Goal: Task Accomplishment & Management: Complete application form

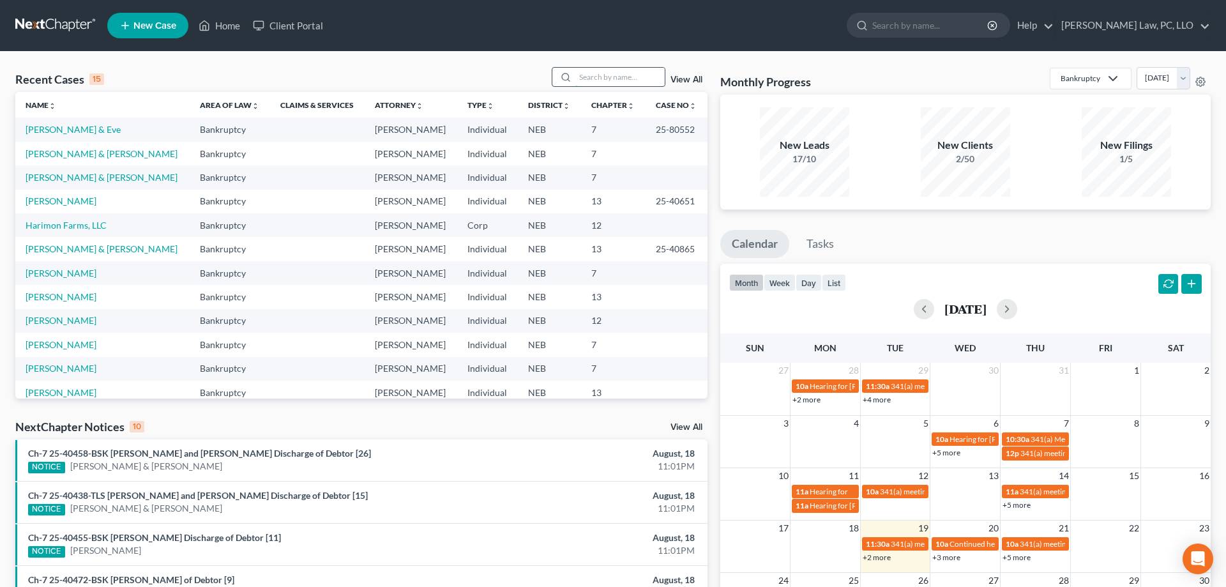
click at [603, 77] on input "search" at bounding box center [619, 77] width 89 height 19
type input "[PERSON_NAME]"
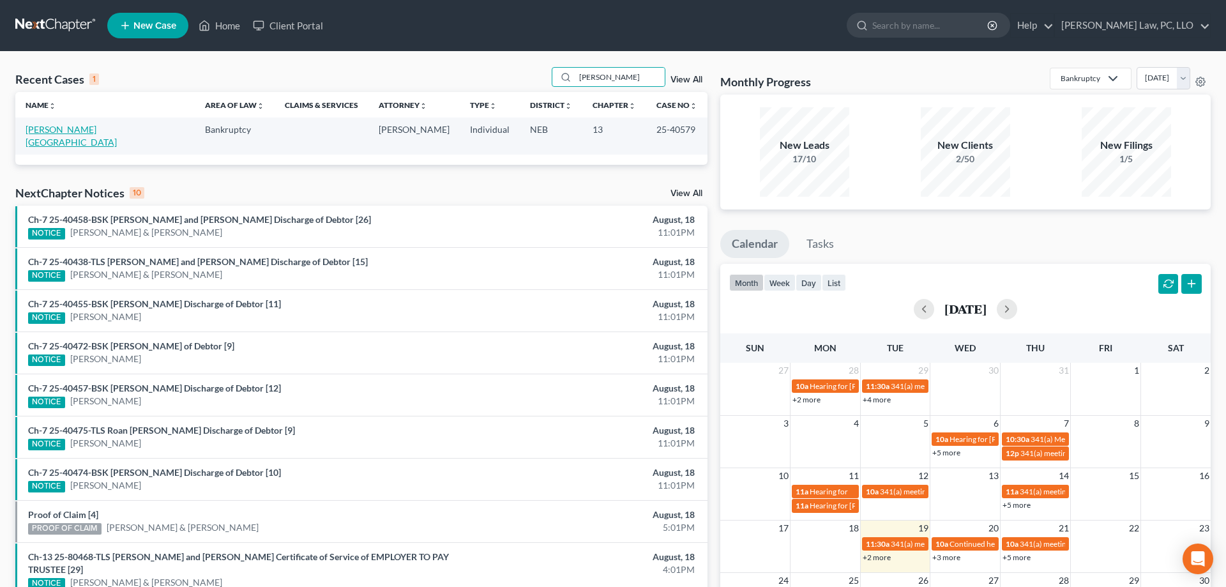
click at [65, 132] on link "[PERSON_NAME][GEOGRAPHIC_DATA]" at bounding box center [71, 136] width 91 height 24
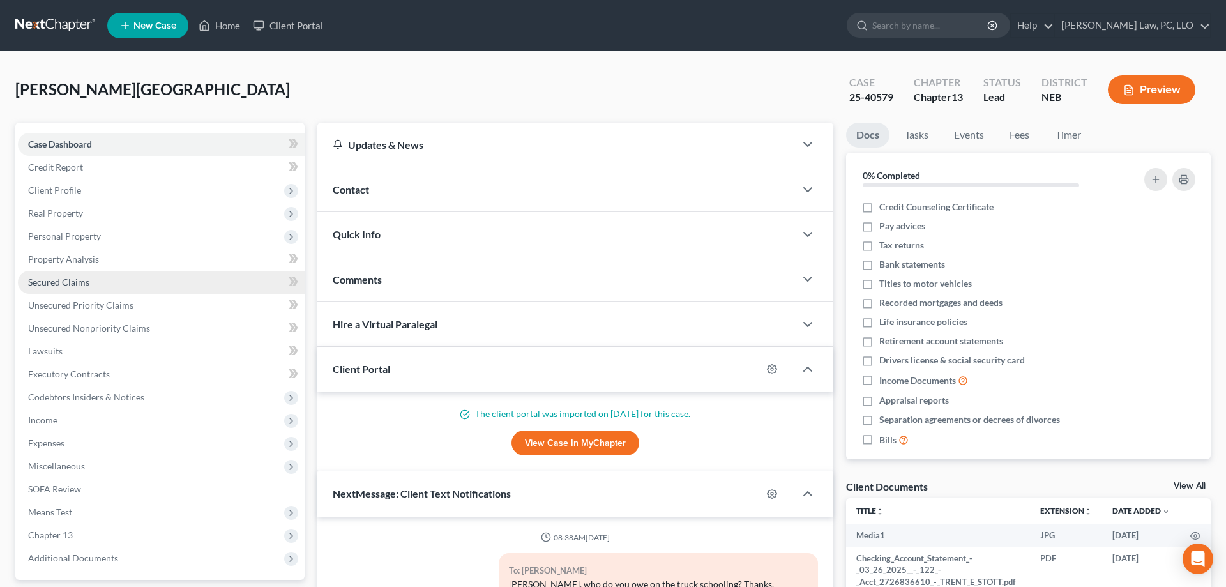
scroll to position [444, 0]
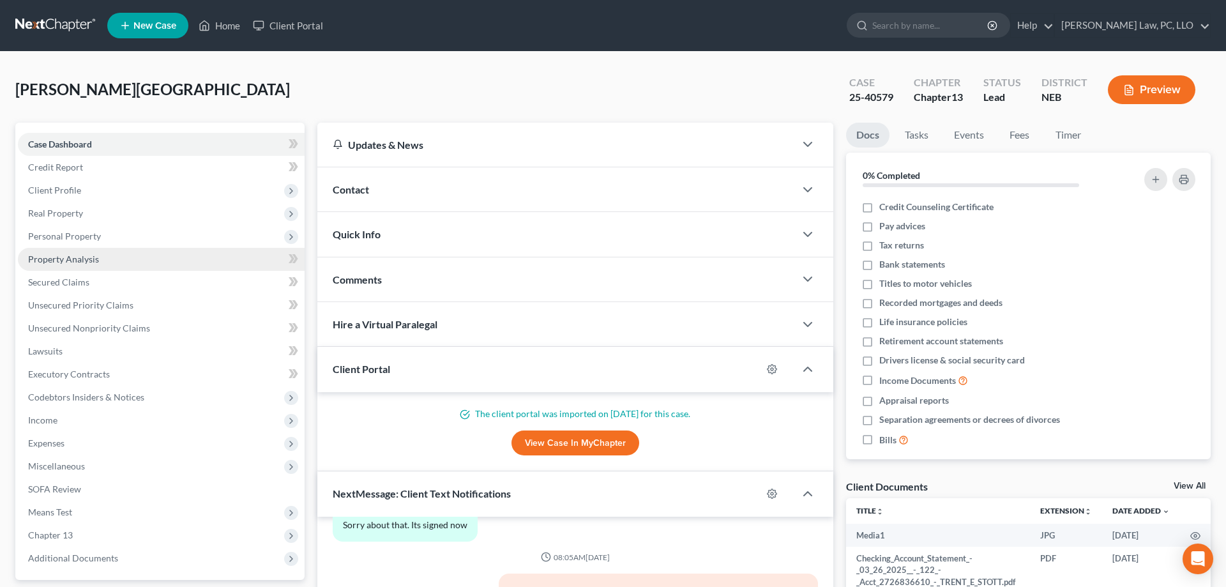
click at [80, 262] on span "Property Analysis" at bounding box center [63, 258] width 71 height 11
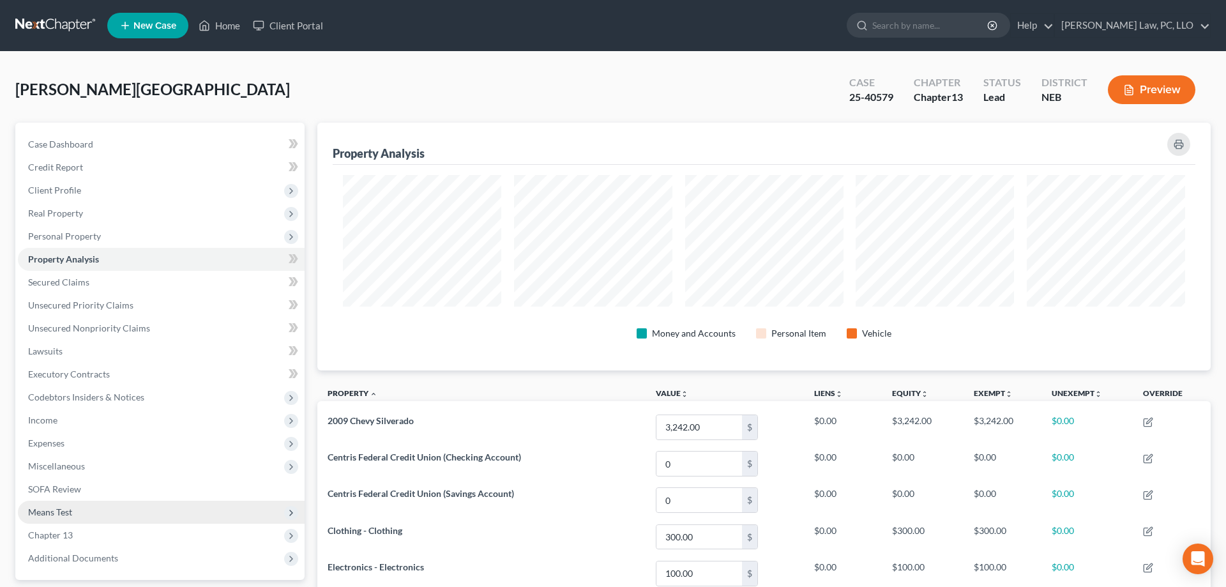
scroll to position [248, 893]
click at [88, 234] on span "Personal Property" at bounding box center [64, 235] width 73 height 11
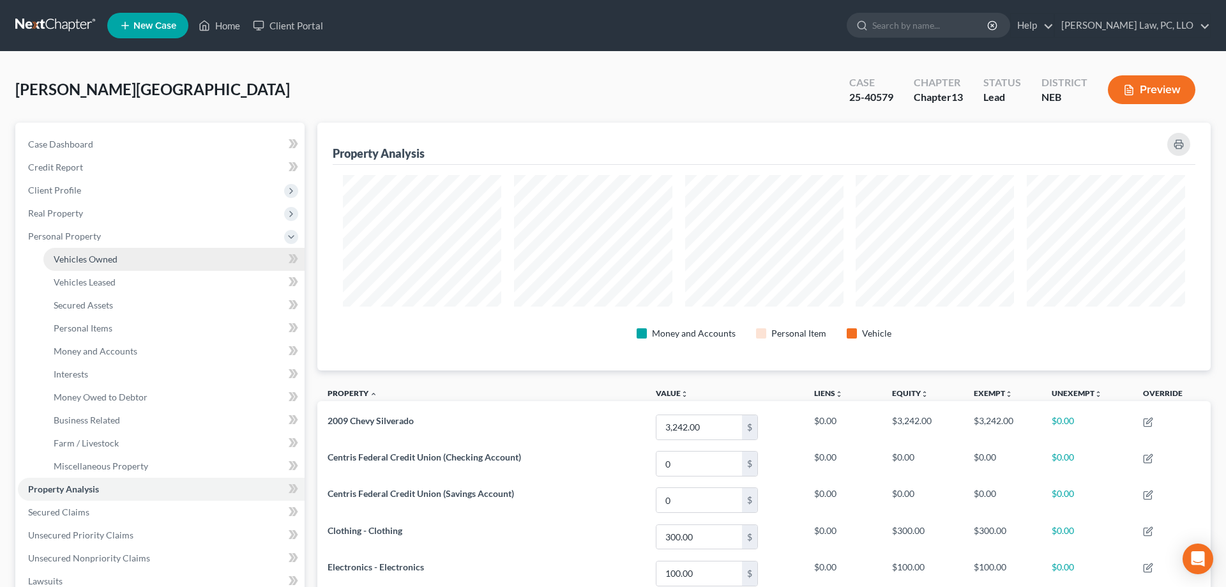
click at [102, 259] on span "Vehicles Owned" at bounding box center [86, 258] width 64 height 11
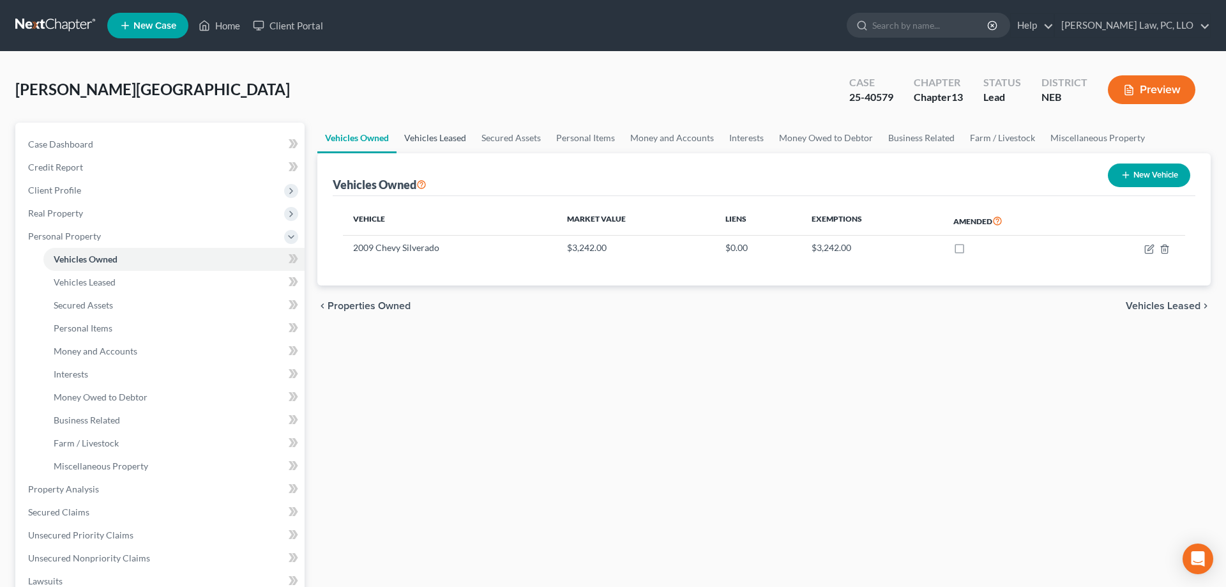
click at [412, 135] on link "Vehicles Leased" at bounding box center [434, 138] width 77 height 31
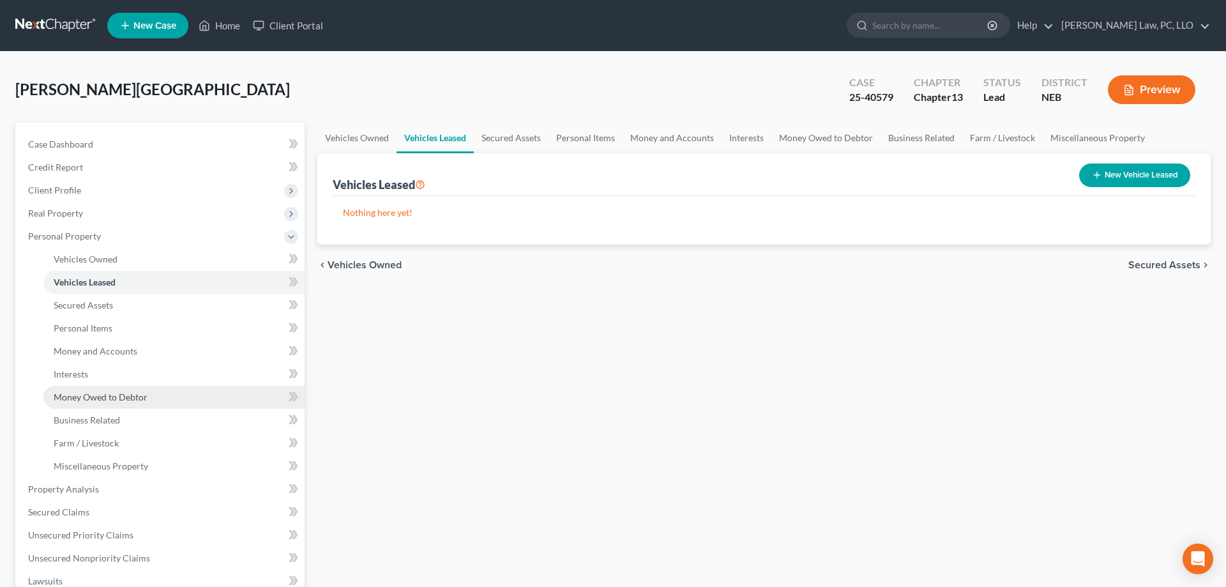
scroll to position [326, 0]
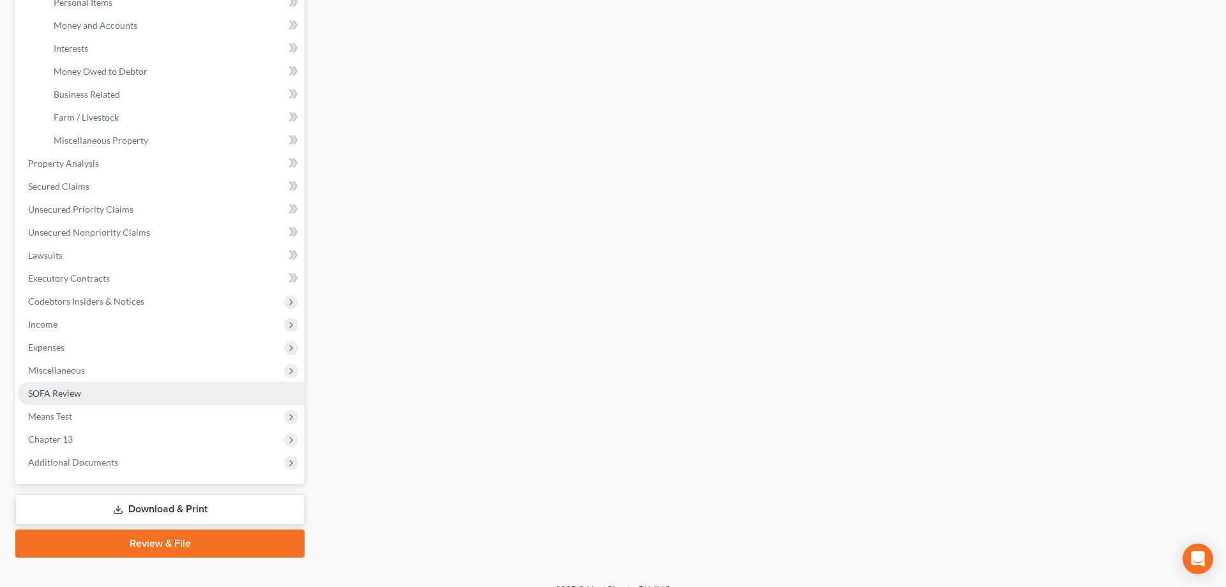
click at [103, 390] on link "SOFA Review" at bounding box center [161, 393] width 287 height 23
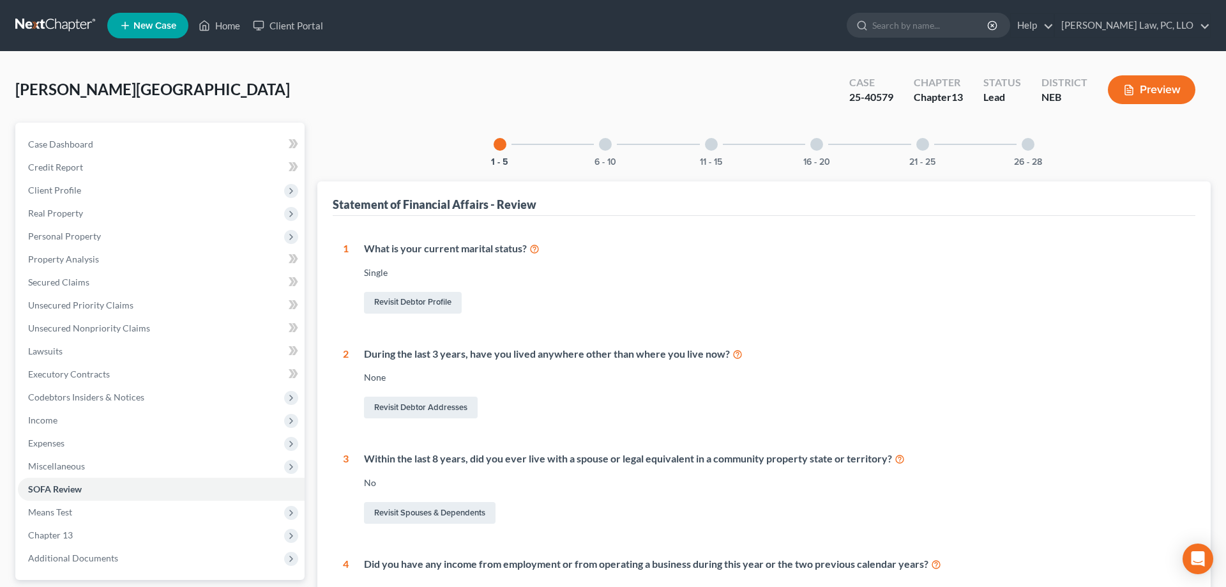
click at [583, 159] on div "1 - 5 6 - 10 11 - 15 16 - 20 21 - 25 26 - 28" at bounding box center [764, 144] width 572 height 43
click at [613, 158] on button "6 - 10" at bounding box center [605, 162] width 22 height 9
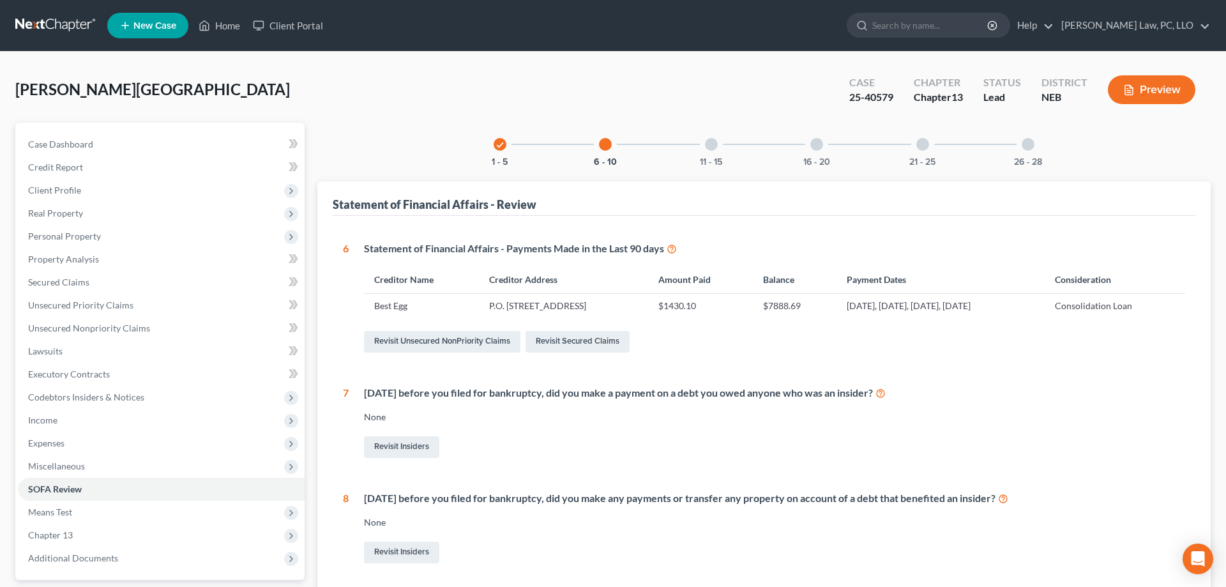
click at [708, 146] on div at bounding box center [711, 144] width 13 height 13
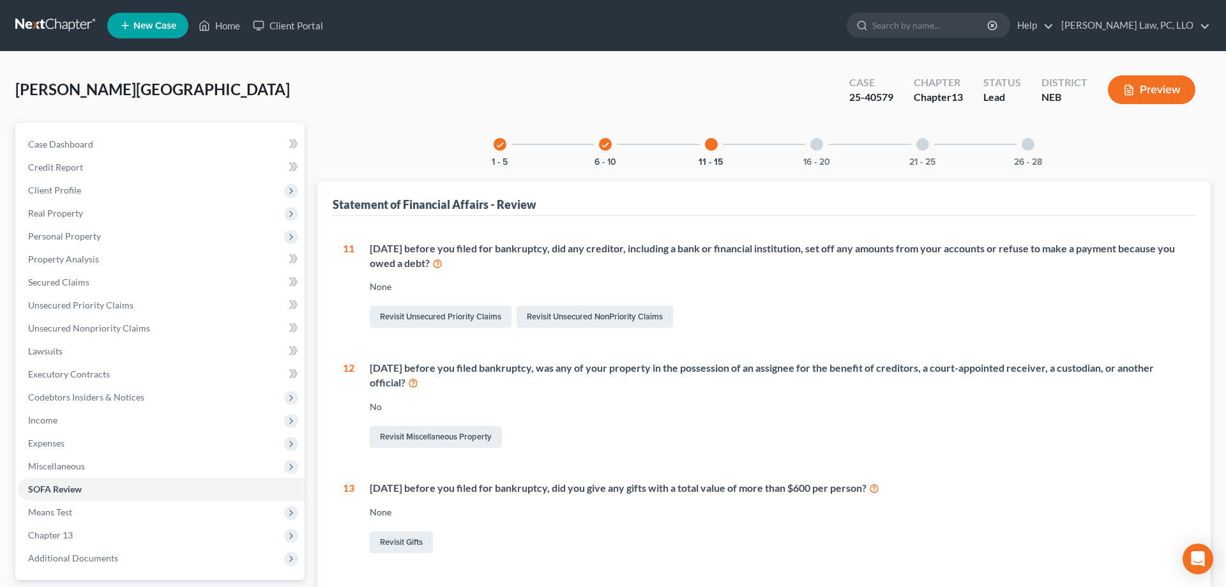
click at [823, 149] on div "16 - 20" at bounding box center [816, 144] width 43 height 43
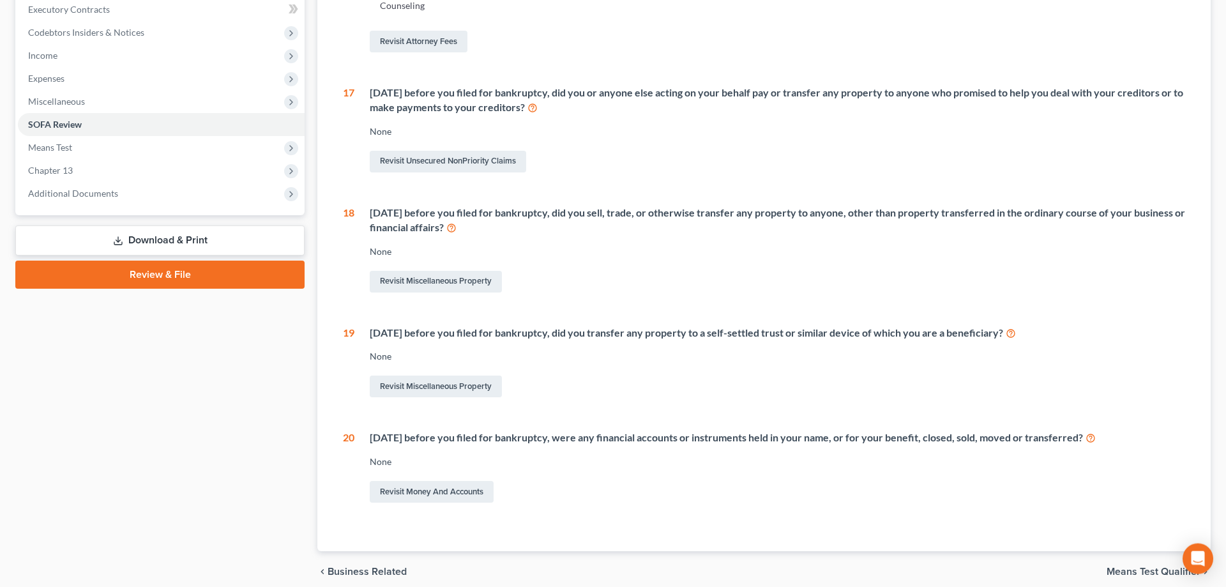
scroll to position [391, 0]
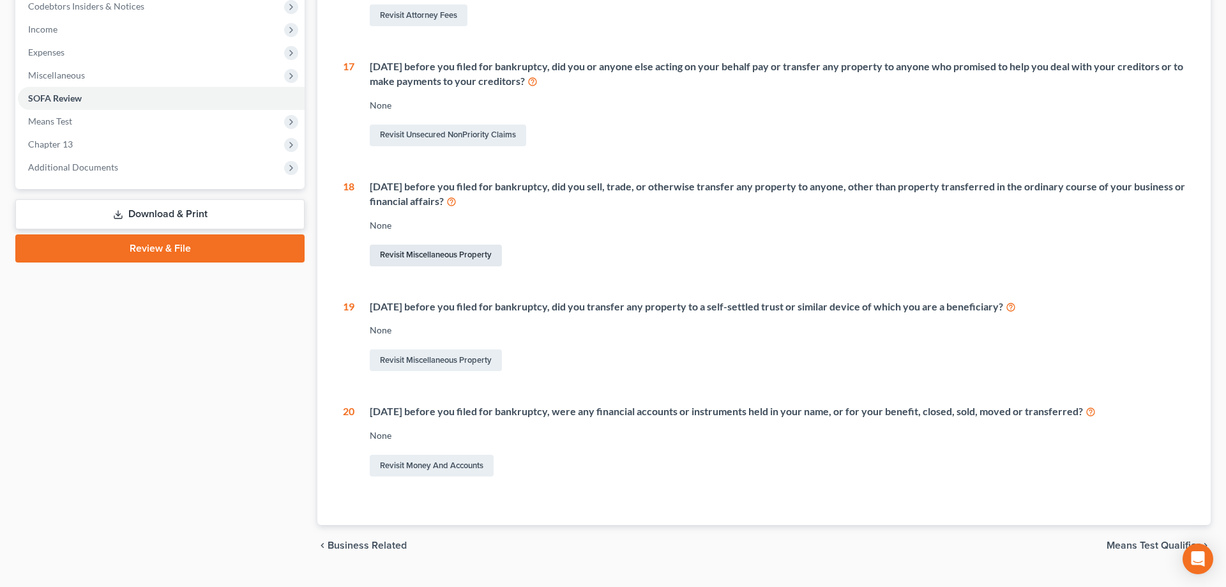
click at [472, 254] on link "Revisit Miscellaneous Property" at bounding box center [436, 256] width 132 height 22
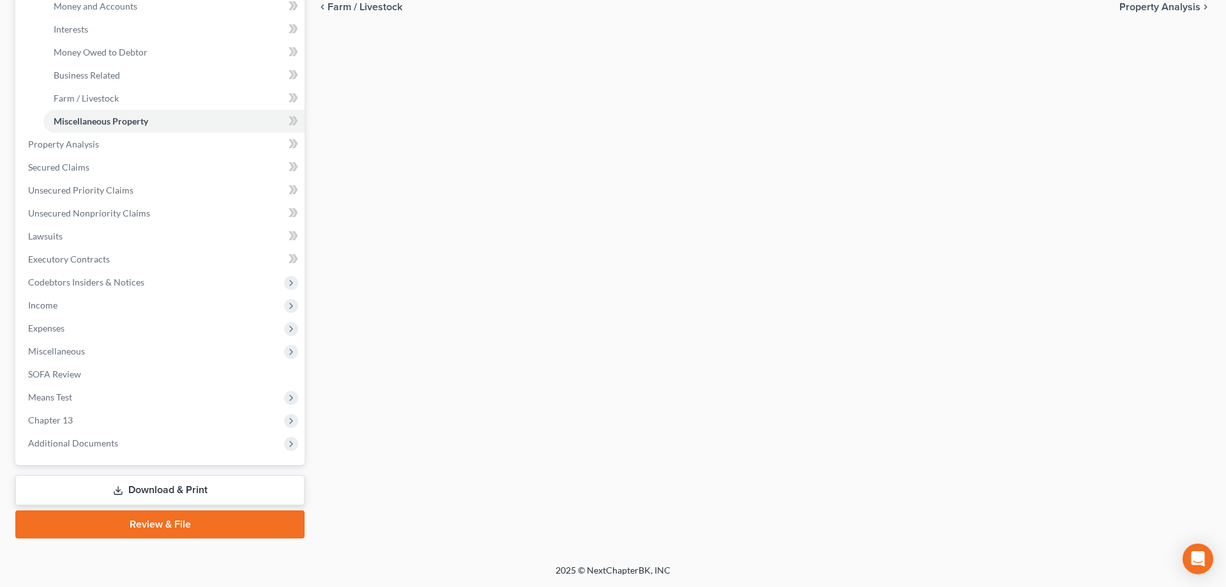
scroll to position [114, 0]
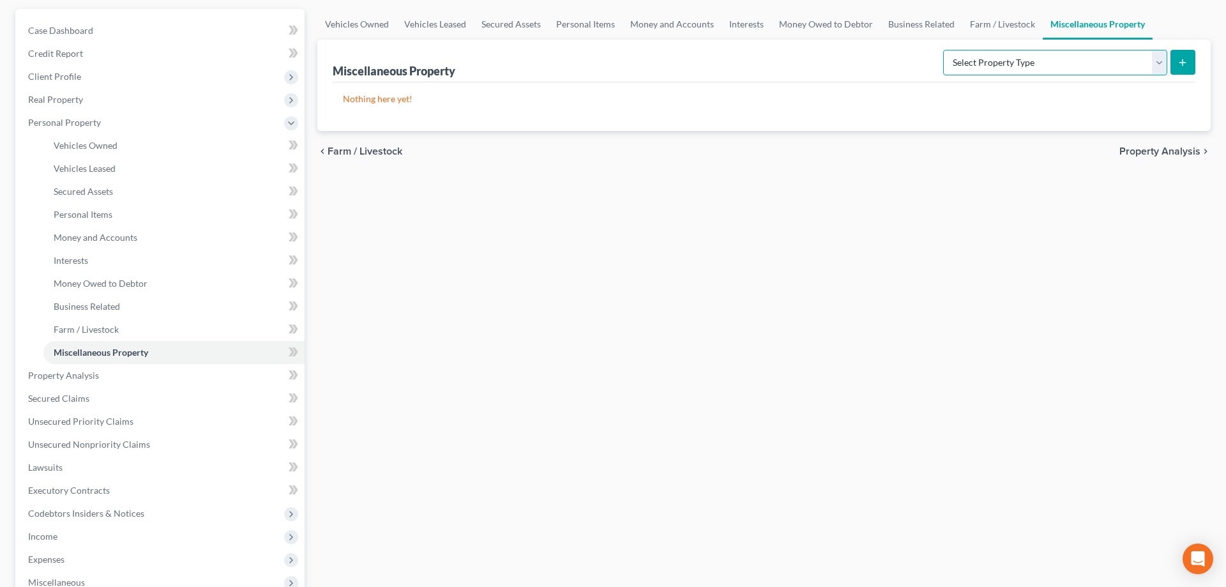
click at [943, 50] on select "Select Property Type Assigned for Creditor Benefit [DATE] (SOFA: 12) Holding fo…" at bounding box center [1055, 63] width 224 height 26
select select "transferred"
click option "Transferred (SOFA 18, 19)" at bounding box center [0, 0] width 0 height 0
click at [1178, 63] on icon "submit" at bounding box center [1182, 62] width 10 height 10
select select "Ordinary ([DATE])"
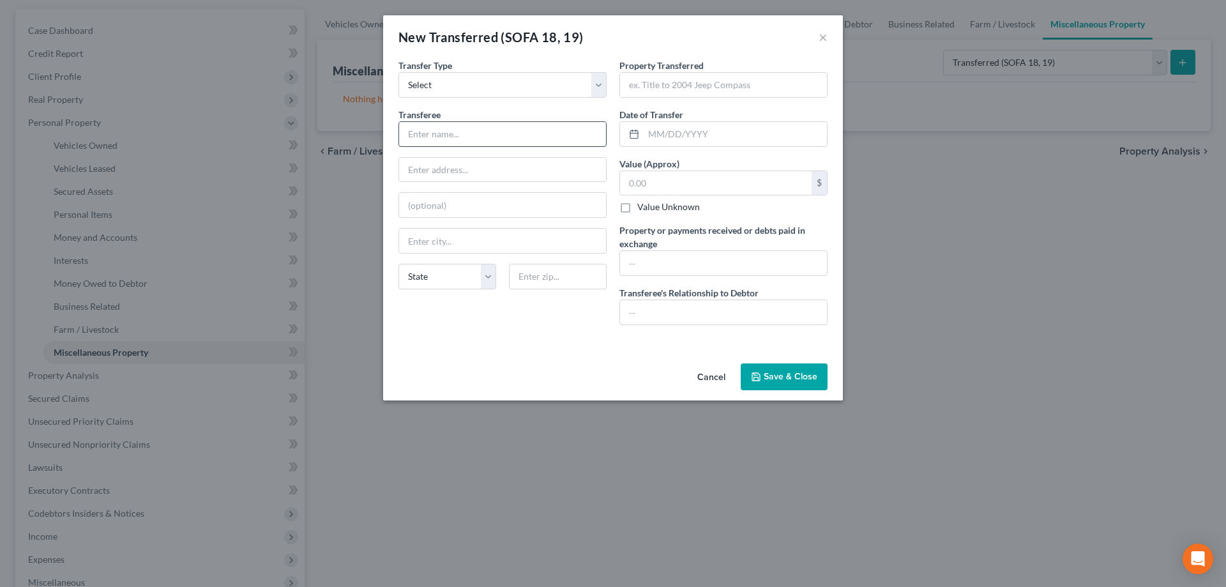
click at [460, 134] on input "text" at bounding box center [502, 134] width 207 height 24
type input "O"
type input "Unk"
click at [630, 133] on line at bounding box center [634, 133] width 8 height 0
click at [649, 136] on input "text" at bounding box center [734, 134] width 183 height 24
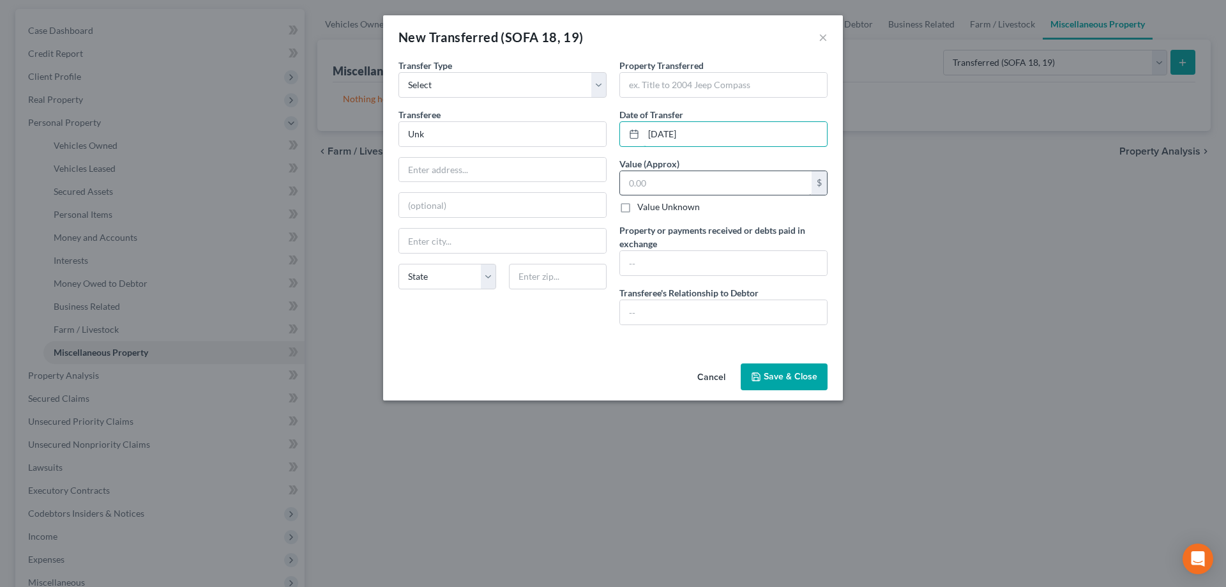
type input "[DATE]"
click at [753, 185] on input "text" at bounding box center [716, 183] width 192 height 24
type input "1,000.00"
click at [774, 273] on input "text" at bounding box center [723, 263] width 207 height 24
type input "S"
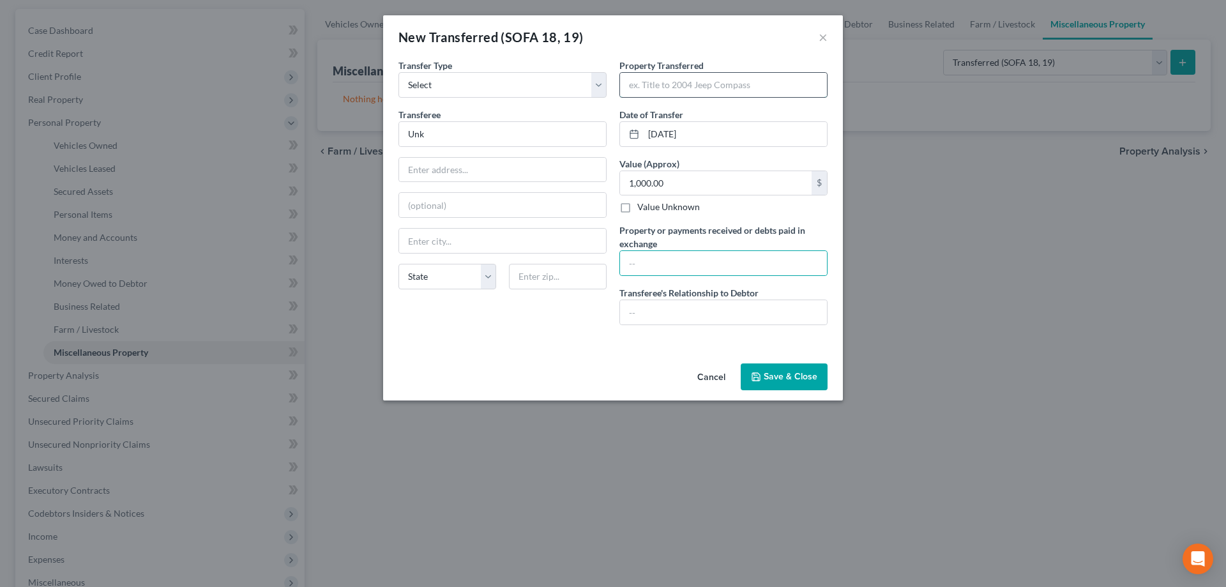
click at [676, 89] on input "text" at bounding box center [723, 85] width 207 height 24
type input "Trailer and Jetski"
click at [700, 317] on input "text" at bounding box center [723, 312] width 207 height 24
type input "Buyer-Seller"
click at [732, 262] on input "text" at bounding box center [723, 263] width 207 height 24
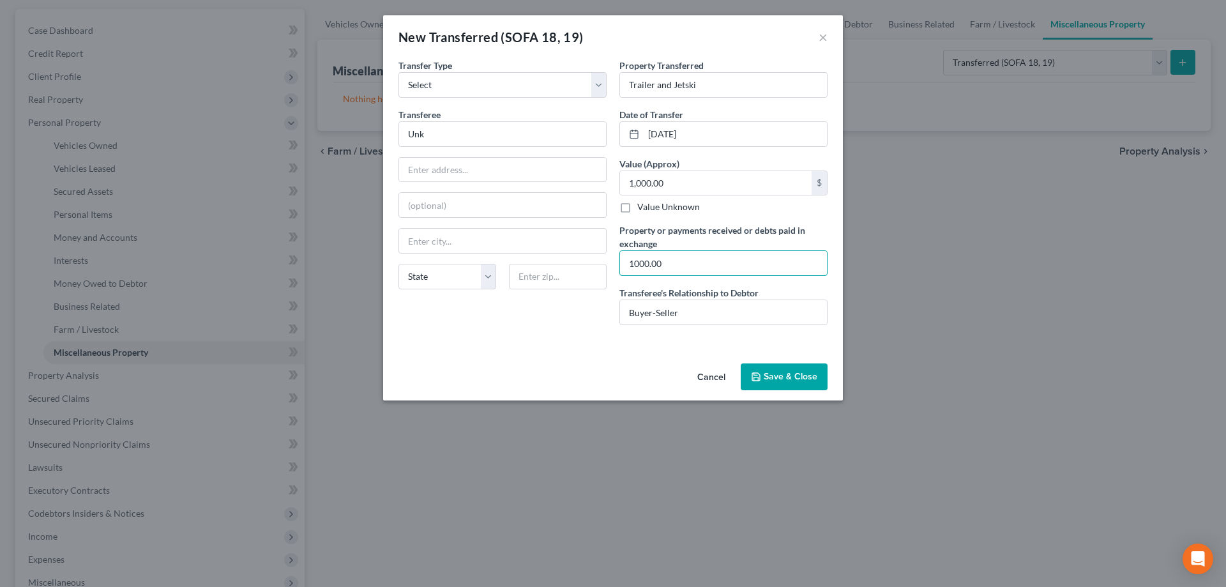
type input "1000.00"
click at [760, 371] on button "Save & Close" at bounding box center [784, 376] width 87 height 27
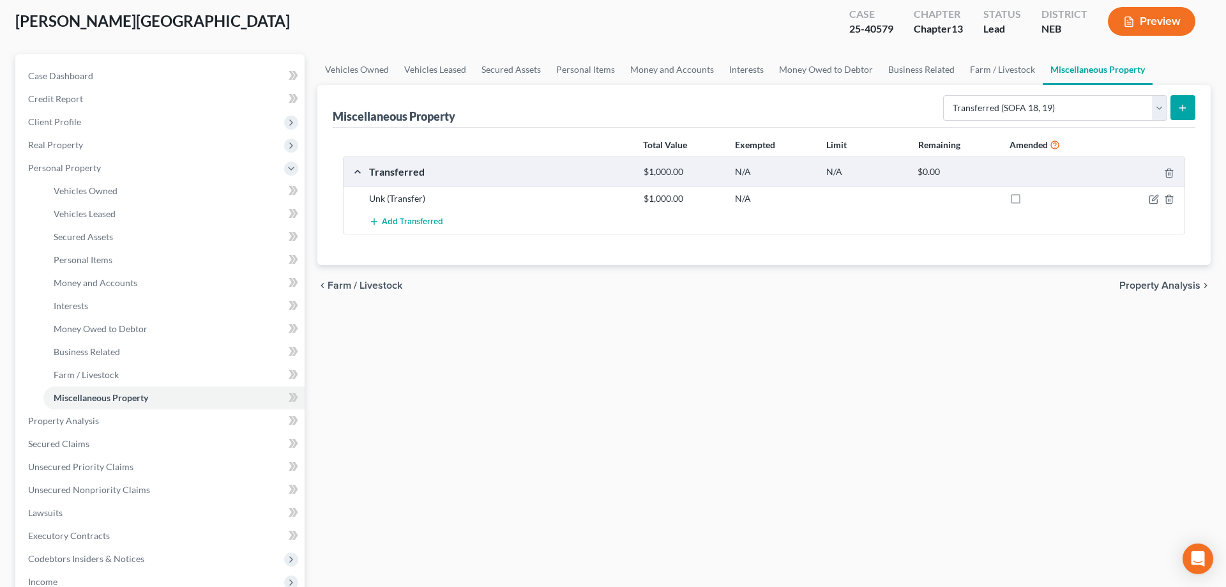
scroll to position [49, 0]
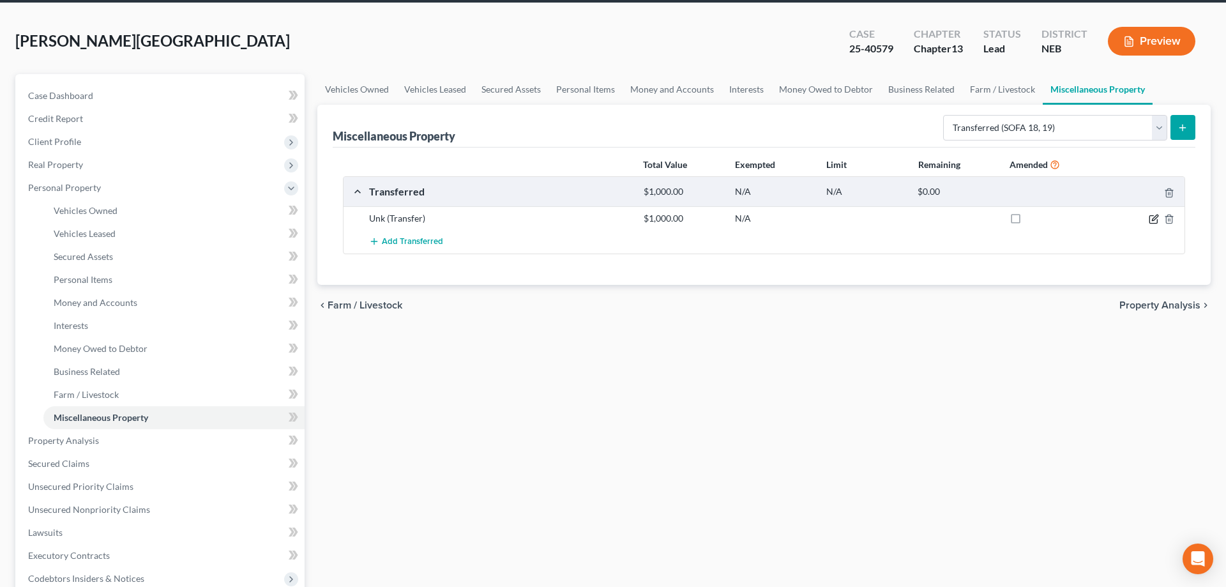
click at [1153, 217] on icon "button" at bounding box center [1153, 219] width 10 height 10
select select "Ordinary ([DATE])"
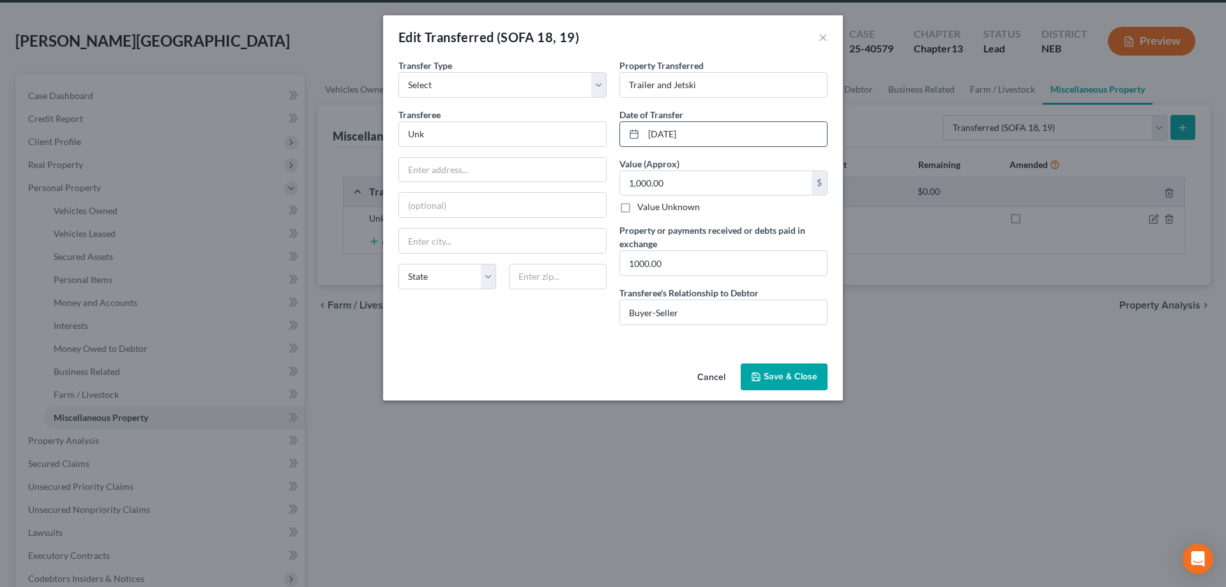
drag, startPoint x: 713, startPoint y: 135, endPoint x: 613, endPoint y: 156, distance: 101.7
click at [643, 146] on input "[DATE]" at bounding box center [734, 134] width 183 height 24
type input "[DATE]"
click at [507, 138] on input "Unk" at bounding box center [502, 134] width 207 height 24
type input "U"
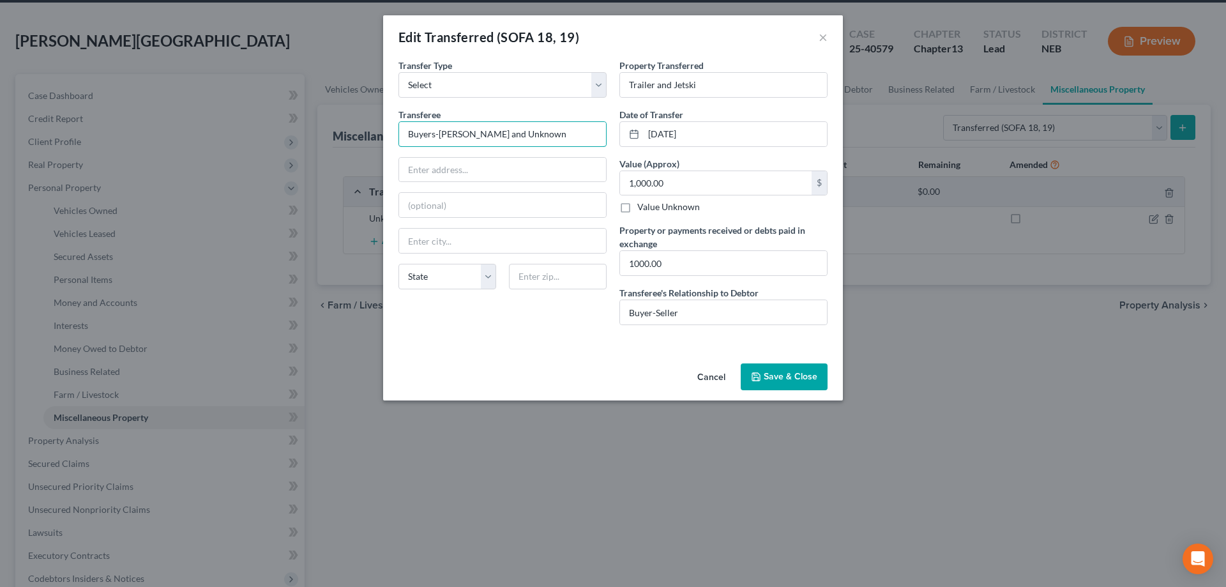
type input "Buyers-[PERSON_NAME] and Unknown"
click at [818, 380] on button "Save & Close" at bounding box center [784, 376] width 87 height 27
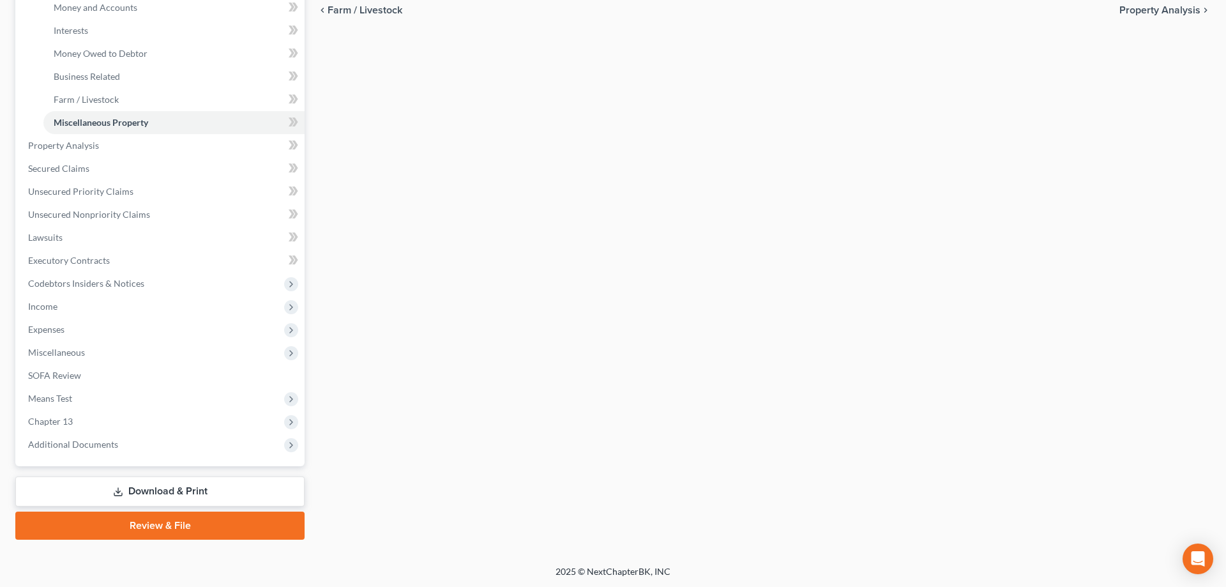
click at [163, 487] on link "Download & Print" at bounding box center [159, 491] width 289 height 30
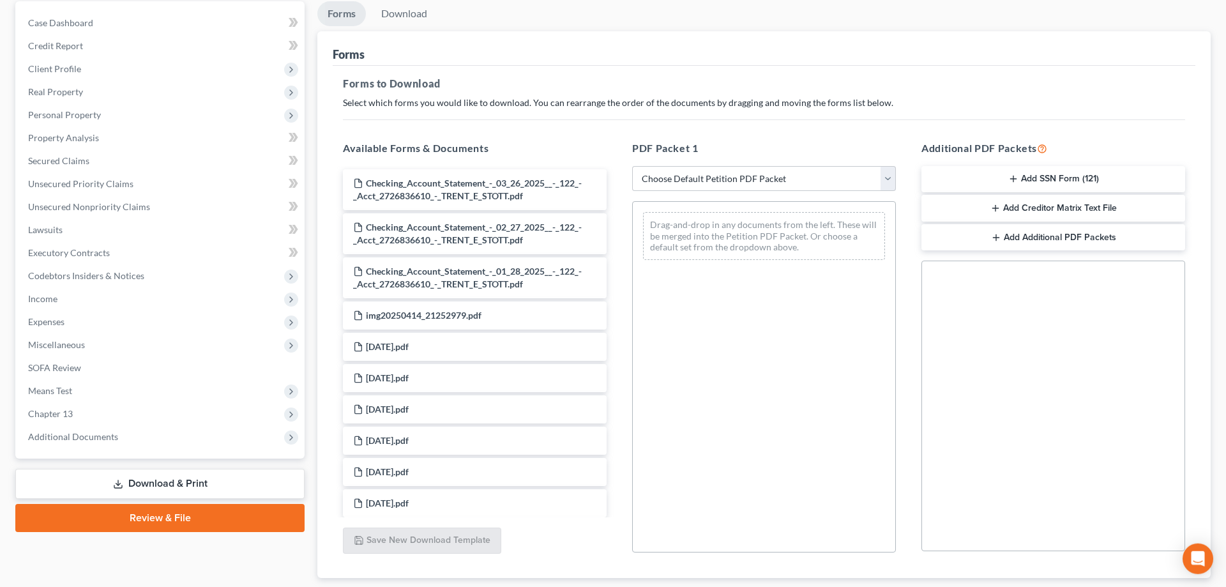
scroll to position [130, 0]
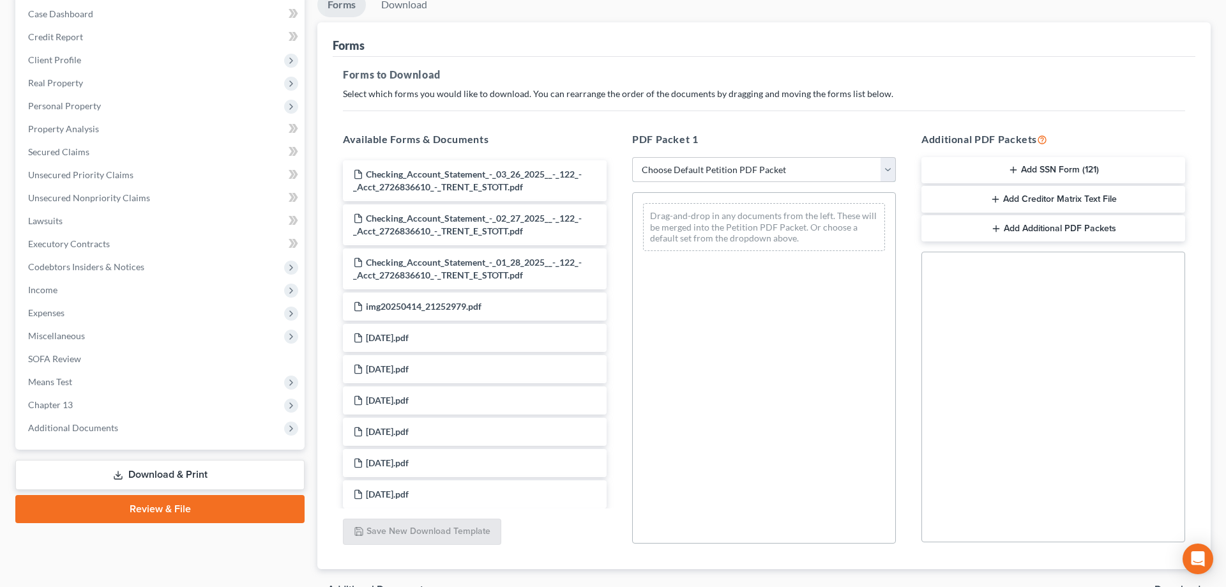
click at [632, 157] on select "Choose Default Petition PDF Packet Complete Bankruptcy Petition (all forms and …" at bounding box center [764, 170] width 264 height 26
select select "2"
click option "Amended Forms" at bounding box center [0, 0] width 0 height 0
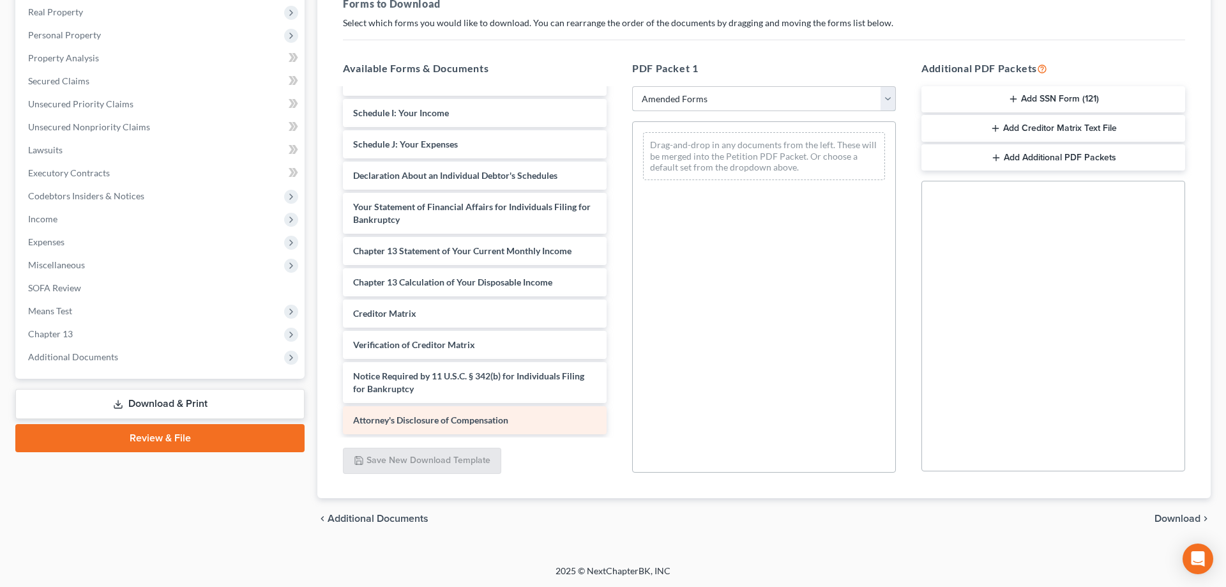
scroll to position [176, 0]
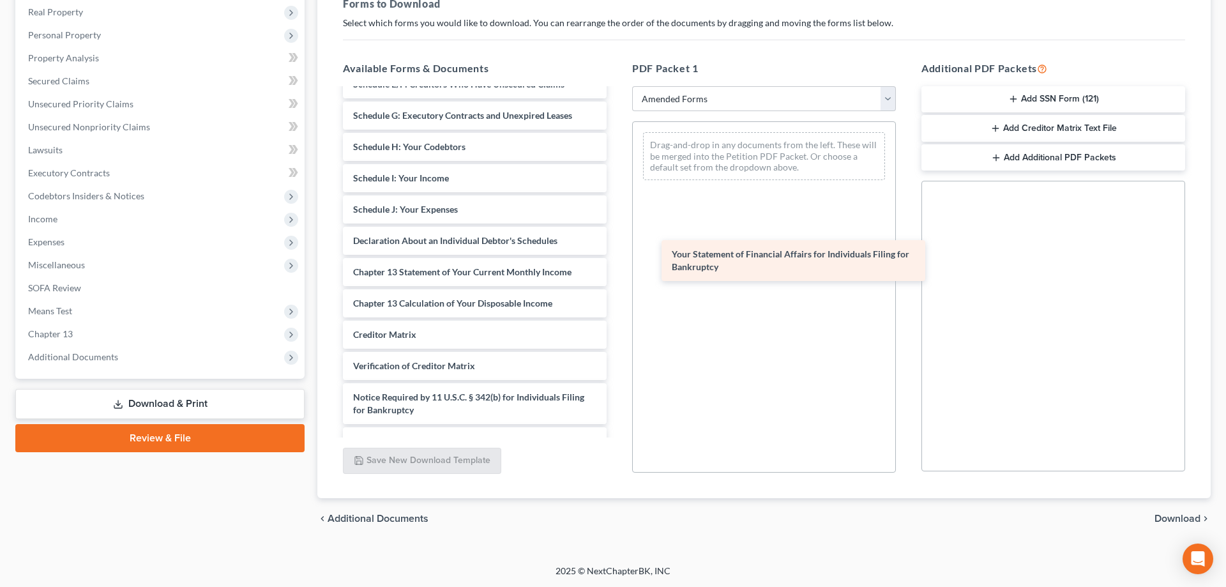
drag, startPoint x: 508, startPoint y: 276, endPoint x: 826, endPoint y: 257, distance: 319.1
click at [617, 259] on div "Your Statement of Financial Affairs for Individuals Filing for Bankruptcy Volun…" at bounding box center [475, 184] width 284 height 541
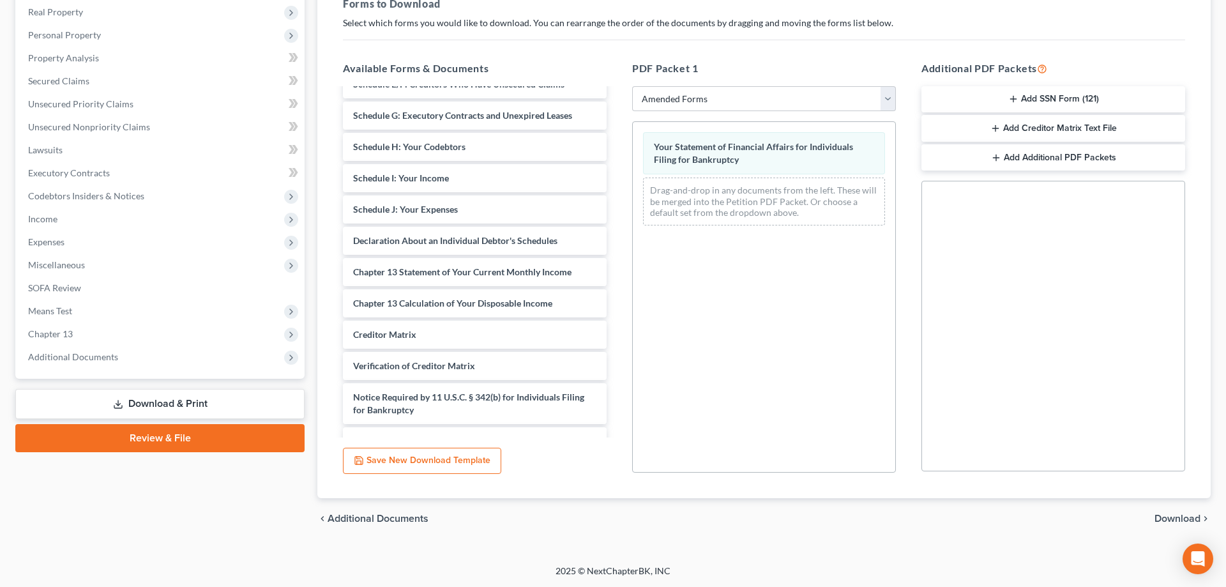
click at [1161, 516] on span "Download" at bounding box center [1177, 518] width 46 height 10
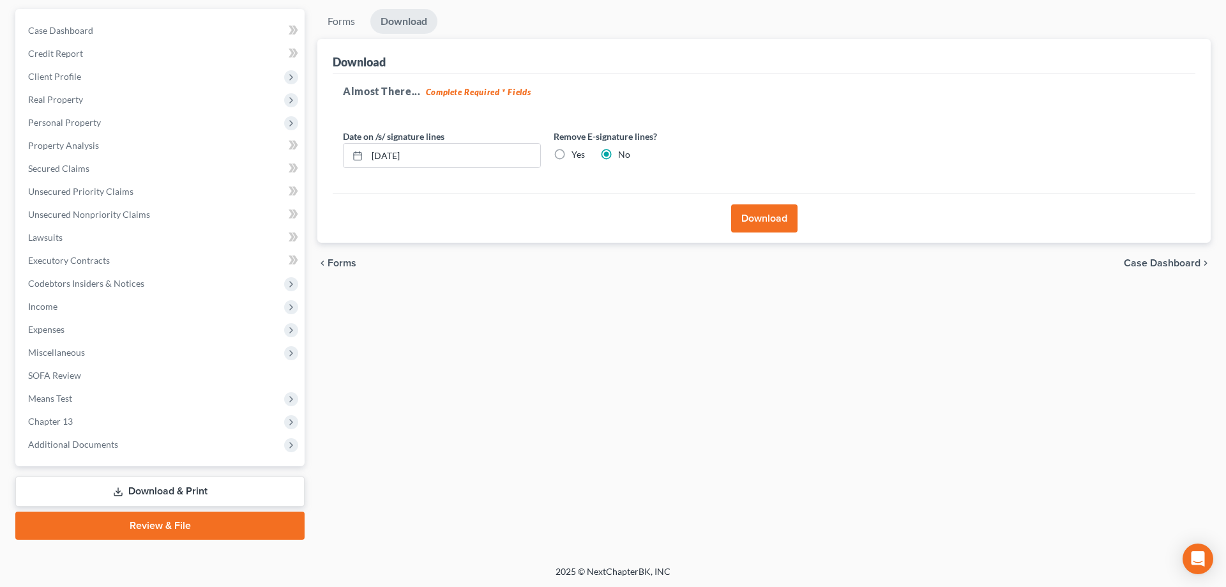
click at [571, 155] on label "Yes" at bounding box center [577, 154] width 13 height 13
click at [576, 155] on input "Yes" at bounding box center [580, 152] width 8 height 8
radio input "true"
radio input "false"
drag, startPoint x: 419, startPoint y: 165, endPoint x: 318, endPoint y: 165, distance: 100.9
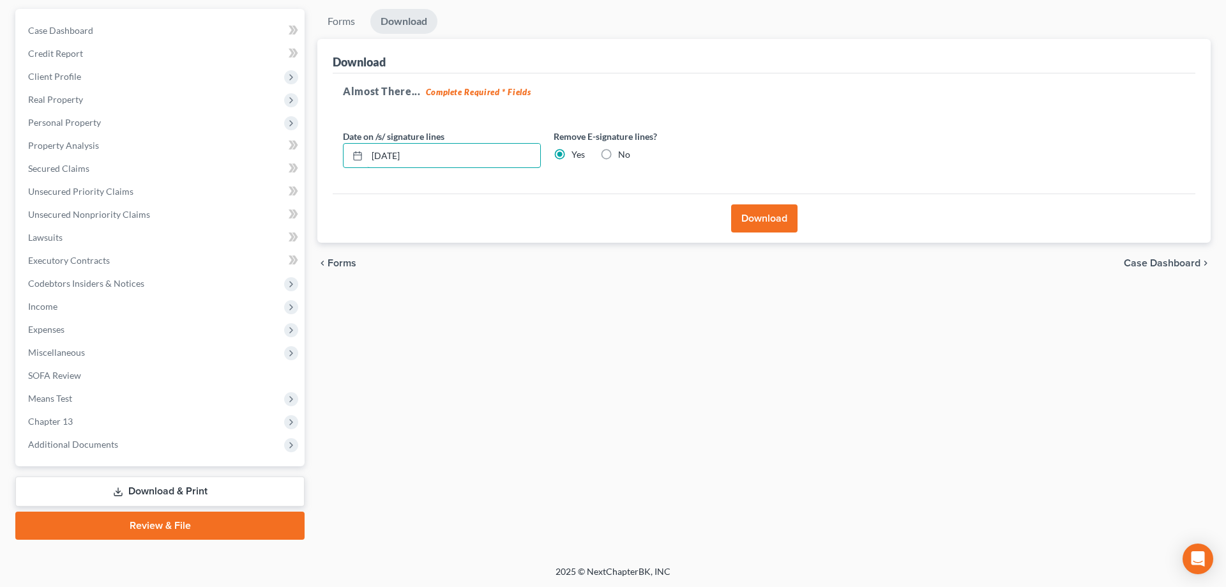
click at [367, 165] on input "[DATE]" at bounding box center [453, 156] width 173 height 24
click at [753, 211] on button "Download" at bounding box center [764, 218] width 66 height 28
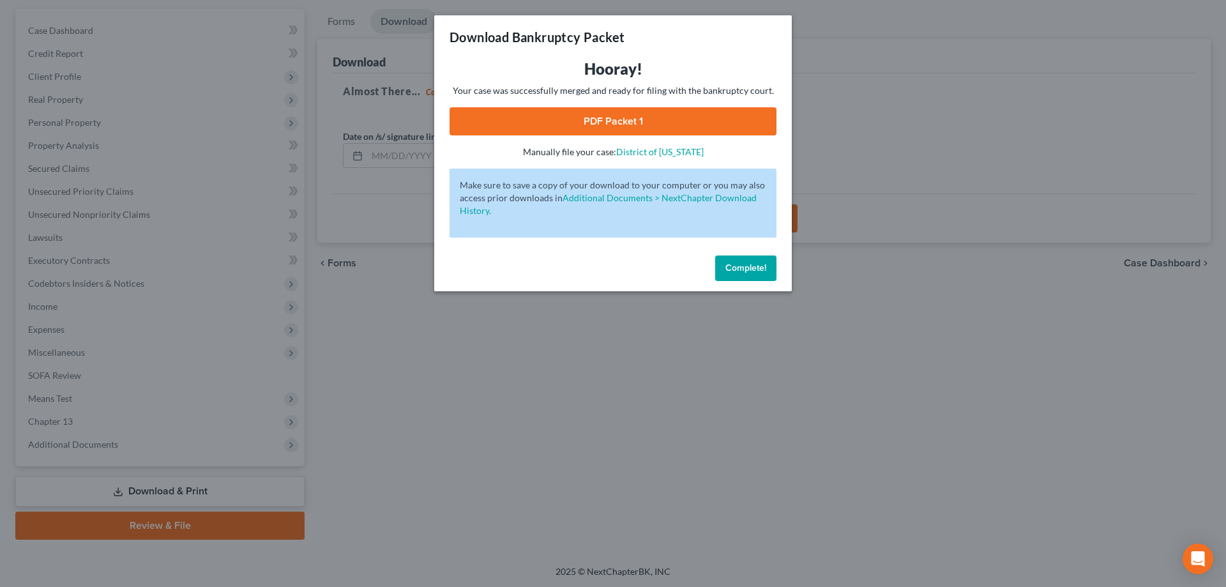
click at [674, 121] on link "PDF Packet 1" at bounding box center [612, 121] width 327 height 28
click at [771, 267] on button "Complete!" at bounding box center [745, 268] width 61 height 26
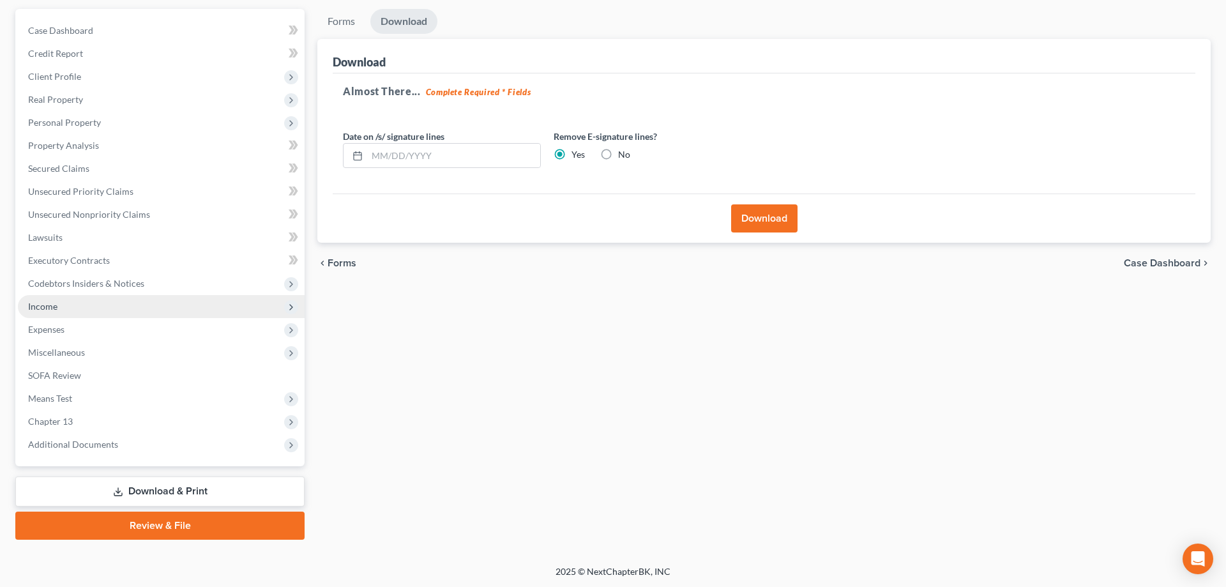
click at [136, 312] on span "Income" at bounding box center [161, 306] width 287 height 23
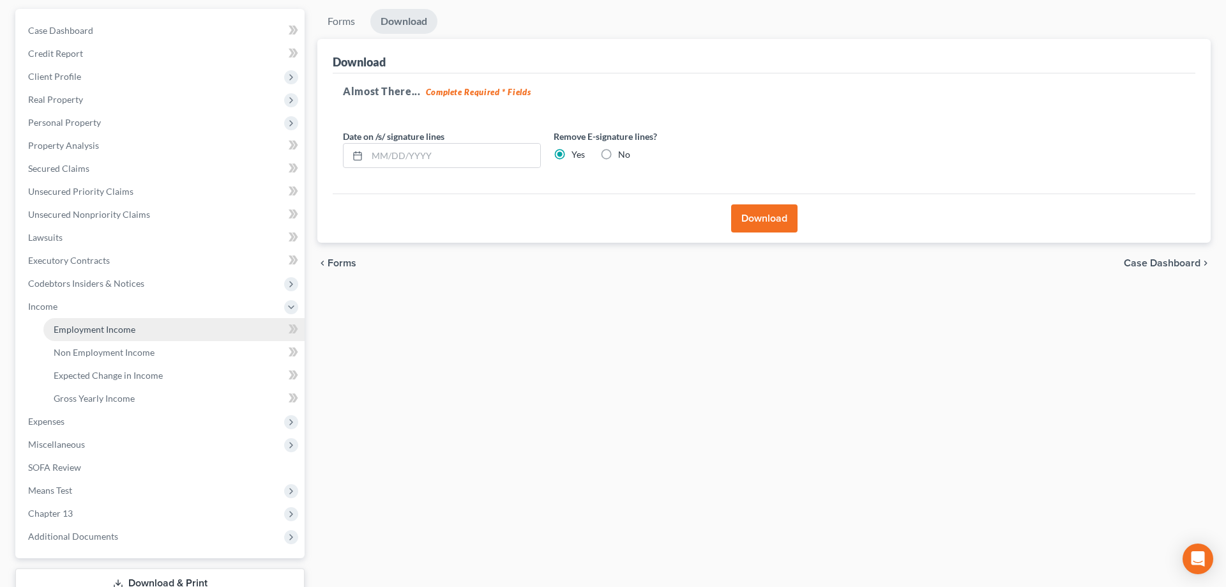
click at [139, 329] on link "Employment Income" at bounding box center [173, 329] width 261 height 23
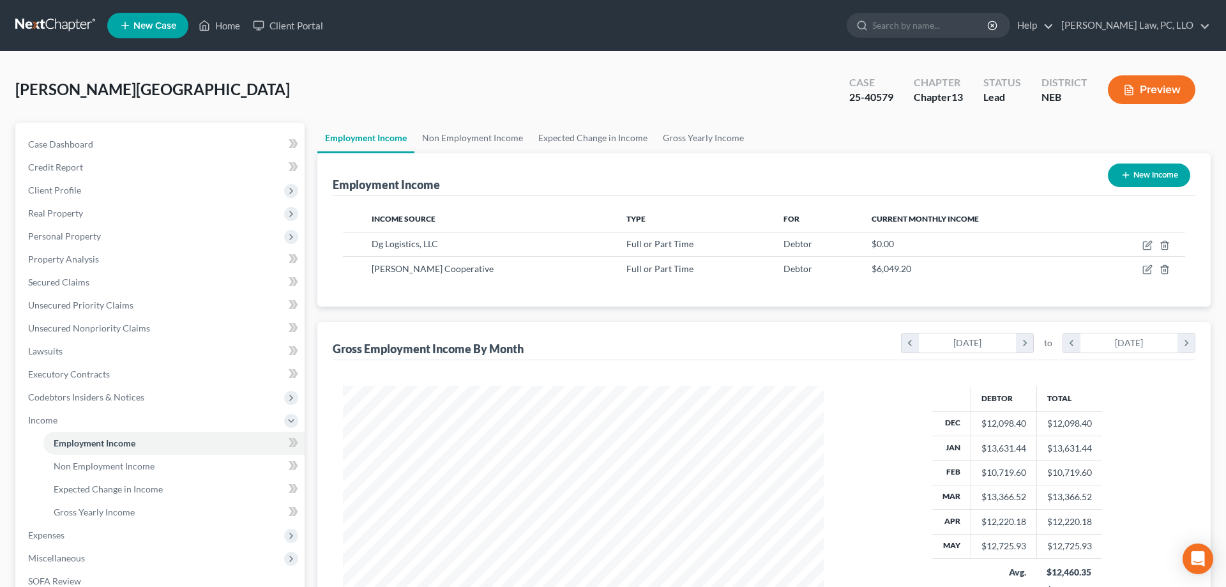
scroll to position [240, 506]
click at [598, 142] on link "Expected Change in Income" at bounding box center [593, 138] width 124 height 31
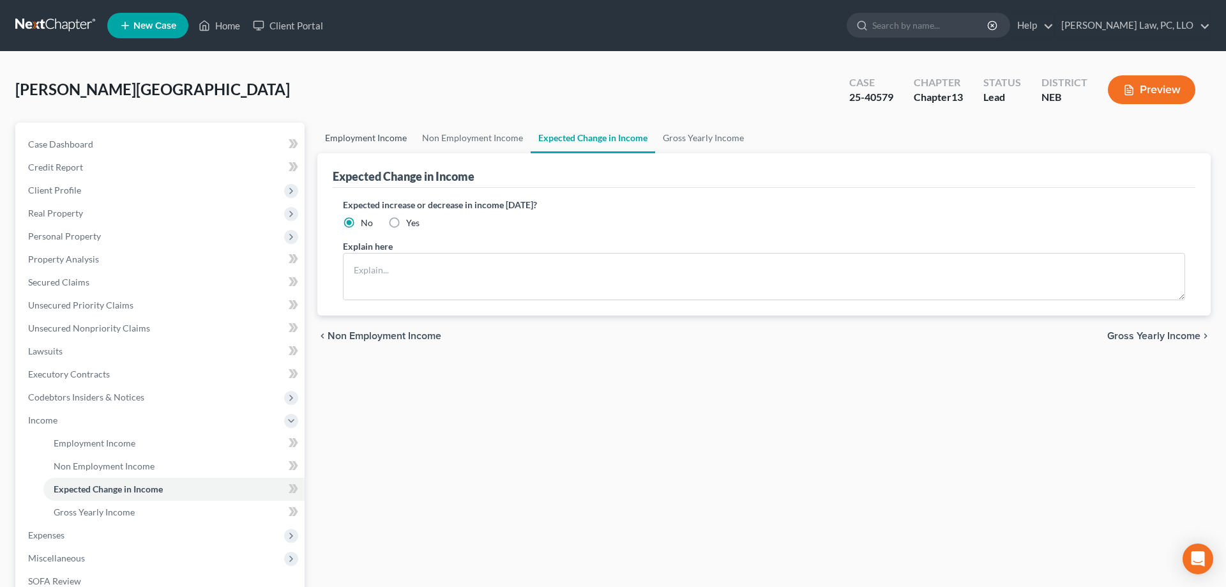
click at [342, 138] on link "Employment Income" at bounding box center [365, 138] width 97 height 31
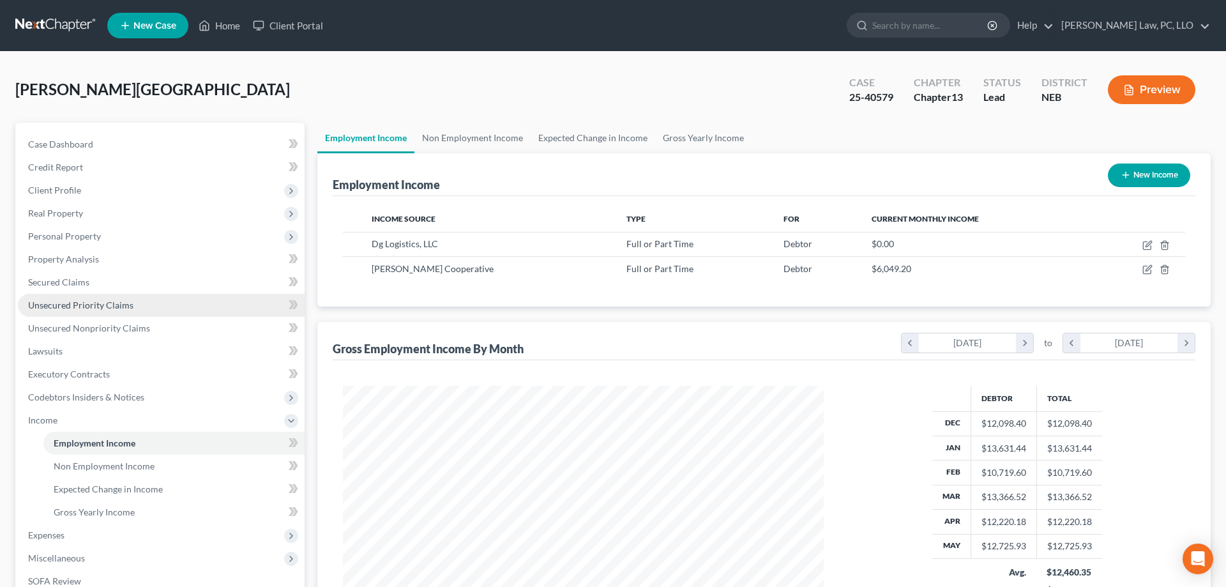
click at [119, 311] on link "Unsecured Priority Claims" at bounding box center [161, 305] width 287 height 23
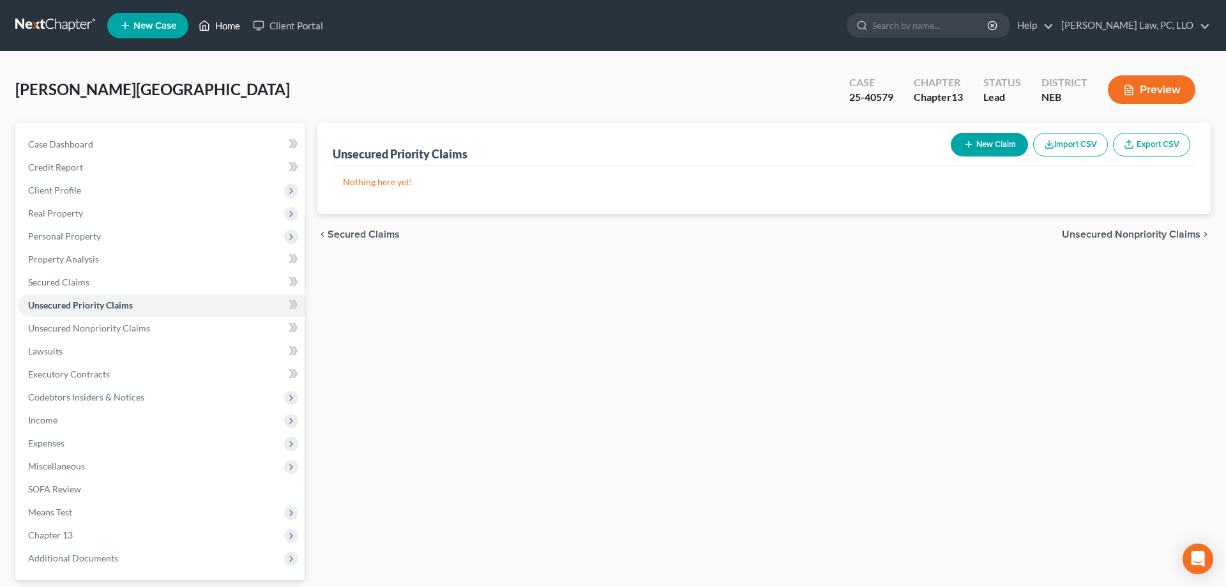
click at [225, 28] on link "Home" at bounding box center [219, 25] width 54 height 23
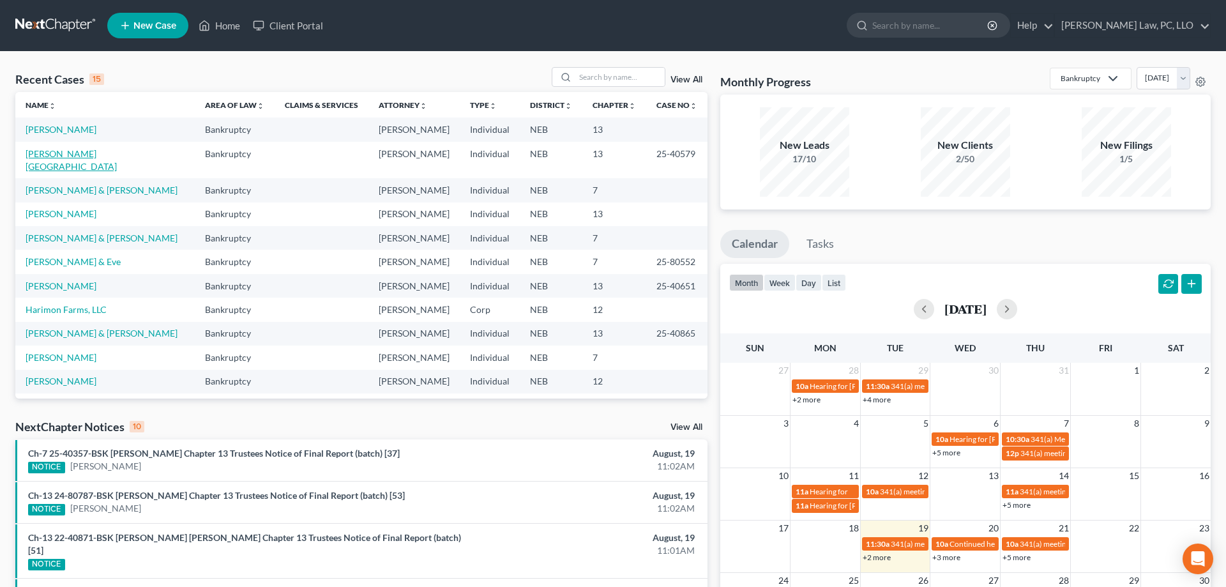
click at [65, 154] on link "[PERSON_NAME][GEOGRAPHIC_DATA]" at bounding box center [71, 160] width 91 height 24
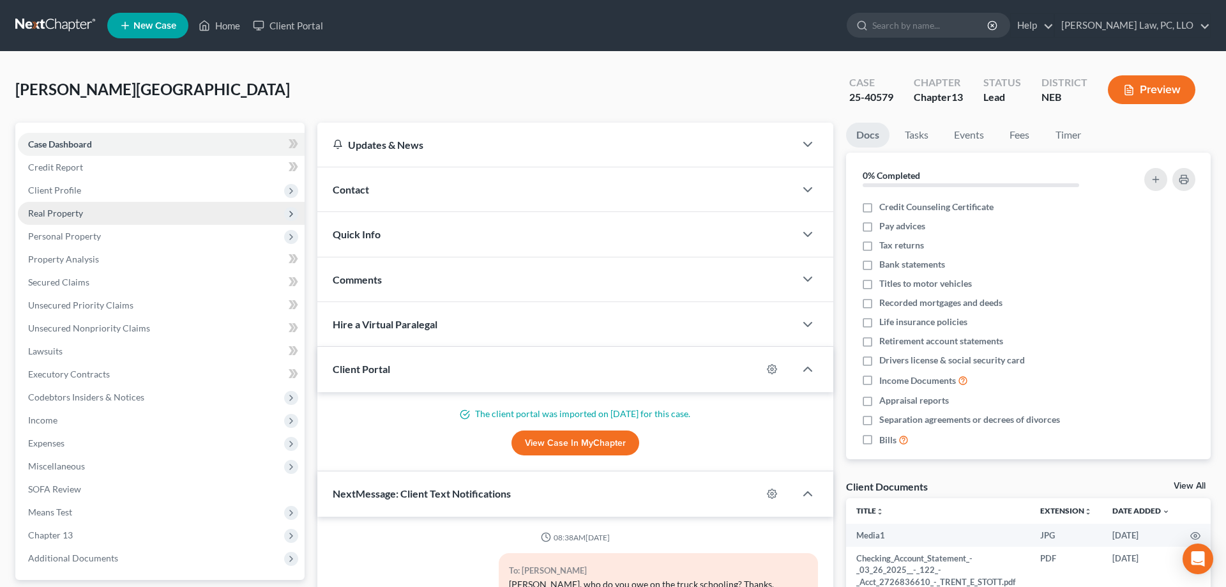
scroll to position [444, 0]
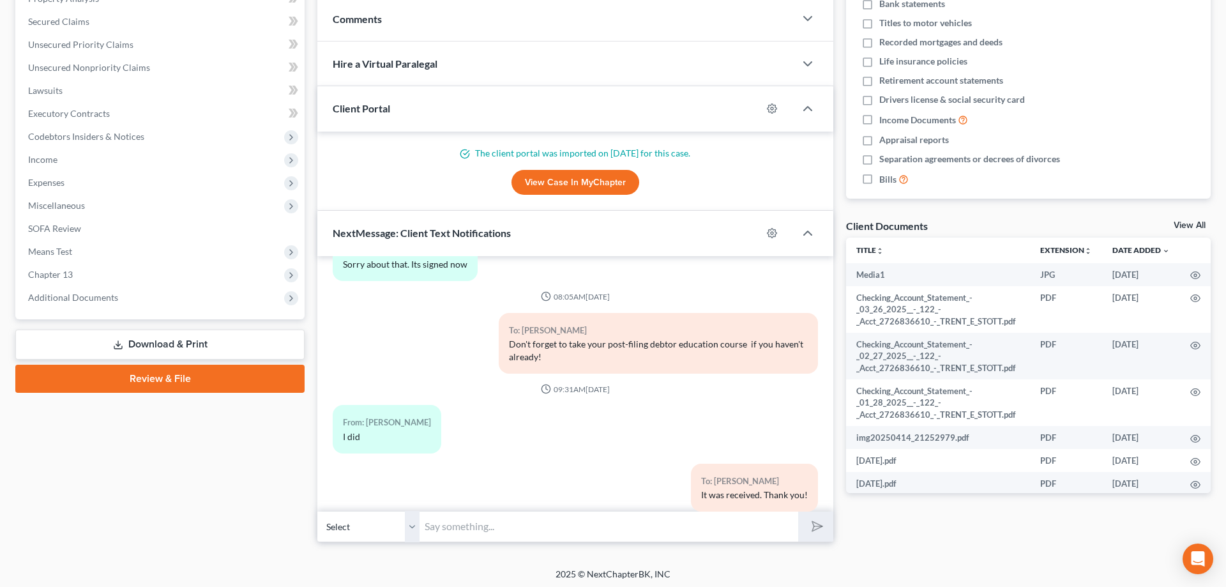
click at [168, 347] on link "Download & Print" at bounding box center [159, 344] width 289 height 30
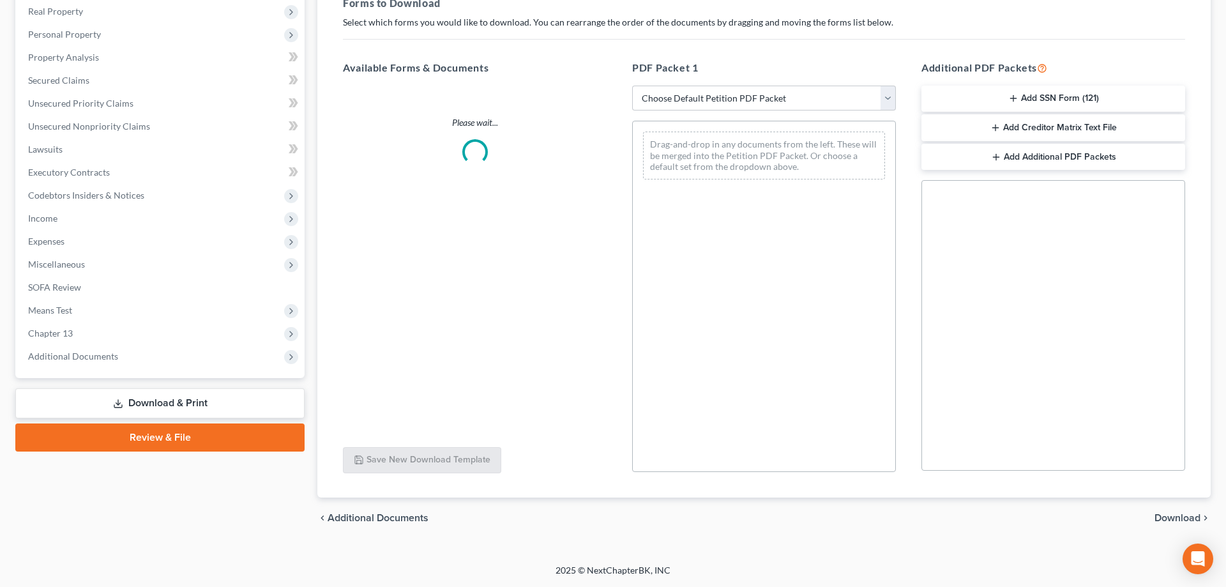
scroll to position [201, 0]
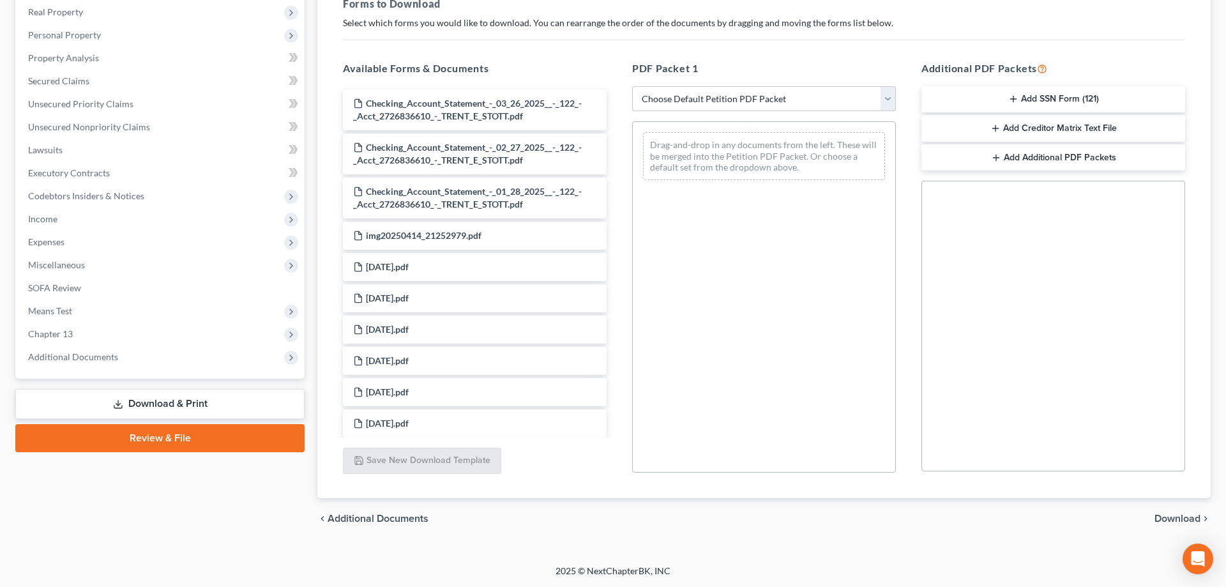
click at [632, 86] on select "Choose Default Petition PDF Packet Complete Bankruptcy Petition (all forms and …" at bounding box center [764, 99] width 264 height 26
select select "2"
click option "Amended Forms" at bounding box center [0, 0] width 0 height 0
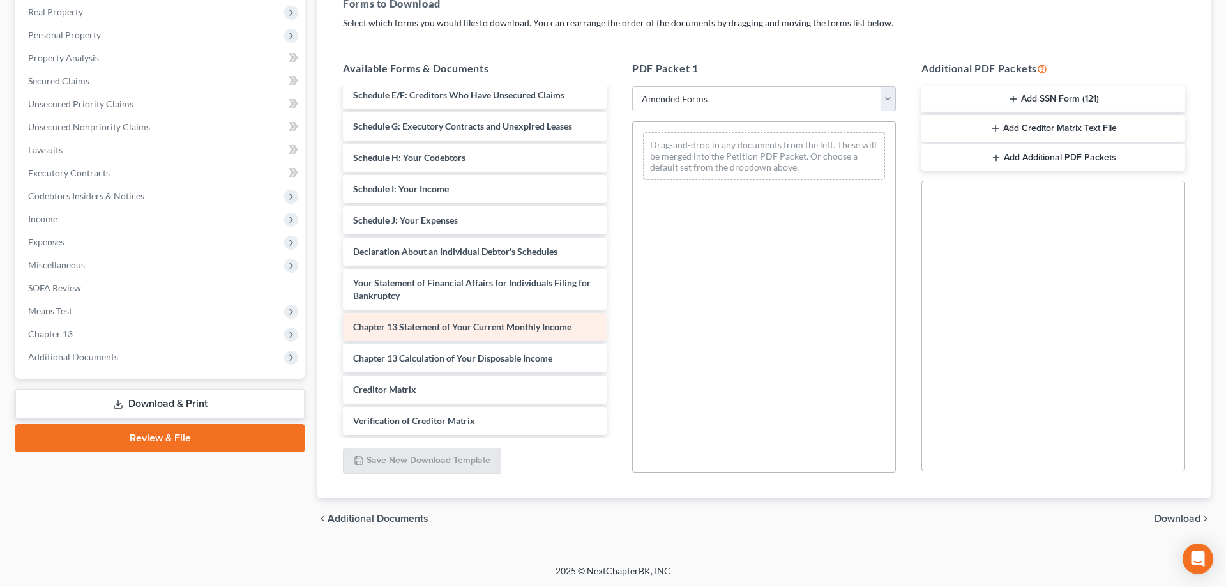
scroll to position [195, 0]
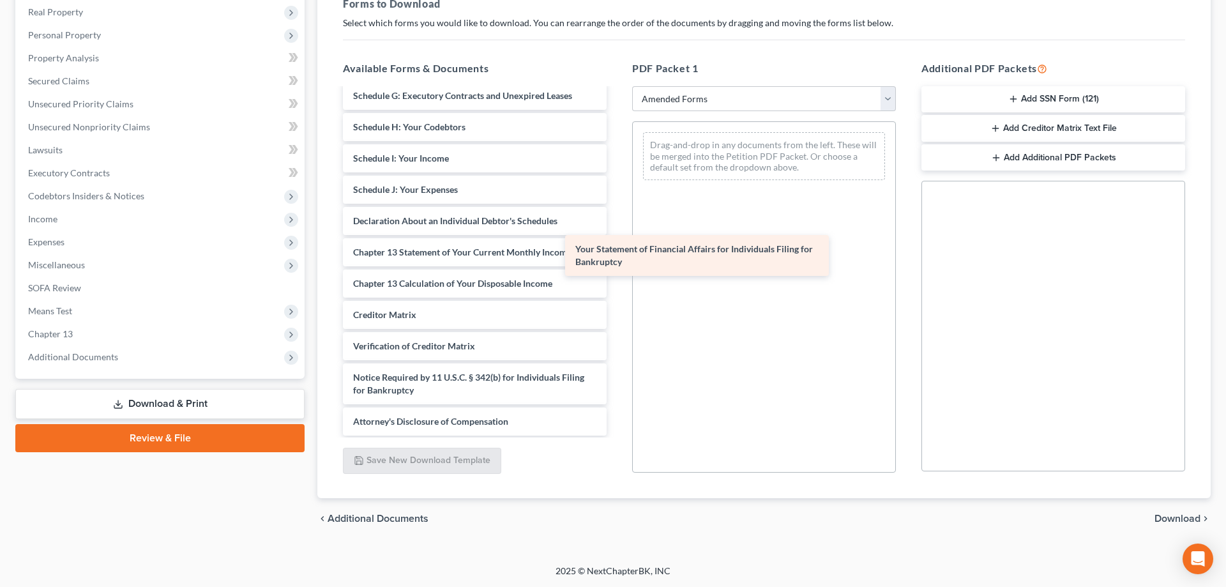
drag, startPoint x: 444, startPoint y: 262, endPoint x: 718, endPoint y: 248, distance: 274.3
click at [617, 251] on div "Your Statement of Financial Affairs for Individuals Filing for Bankruptcy Volun…" at bounding box center [475, 164] width 284 height 541
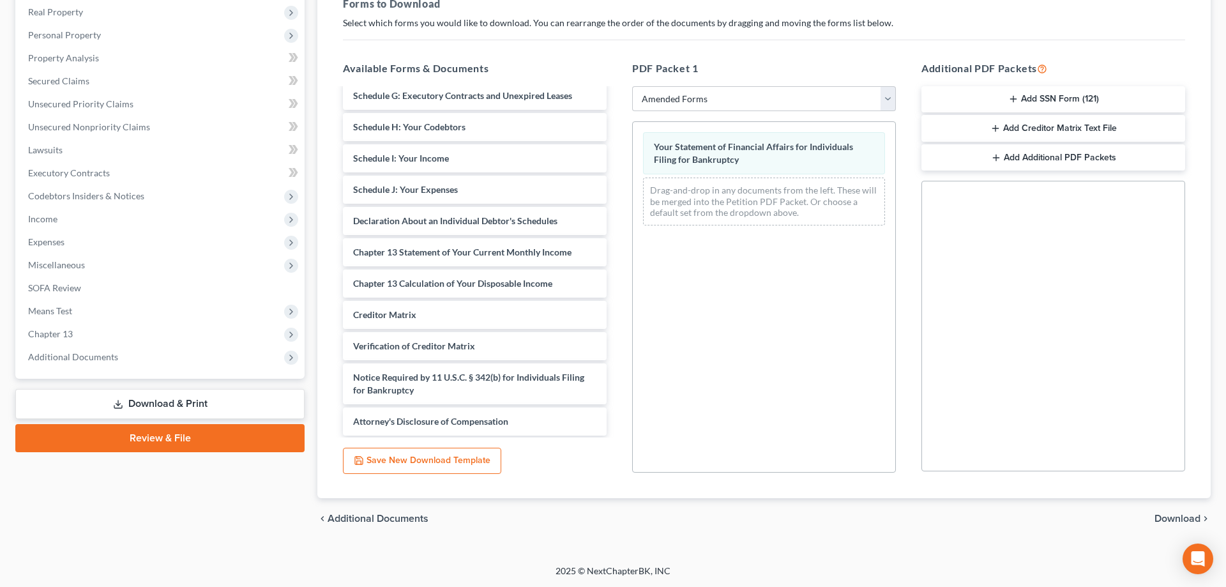
click at [1183, 518] on span "Download" at bounding box center [1177, 518] width 46 height 10
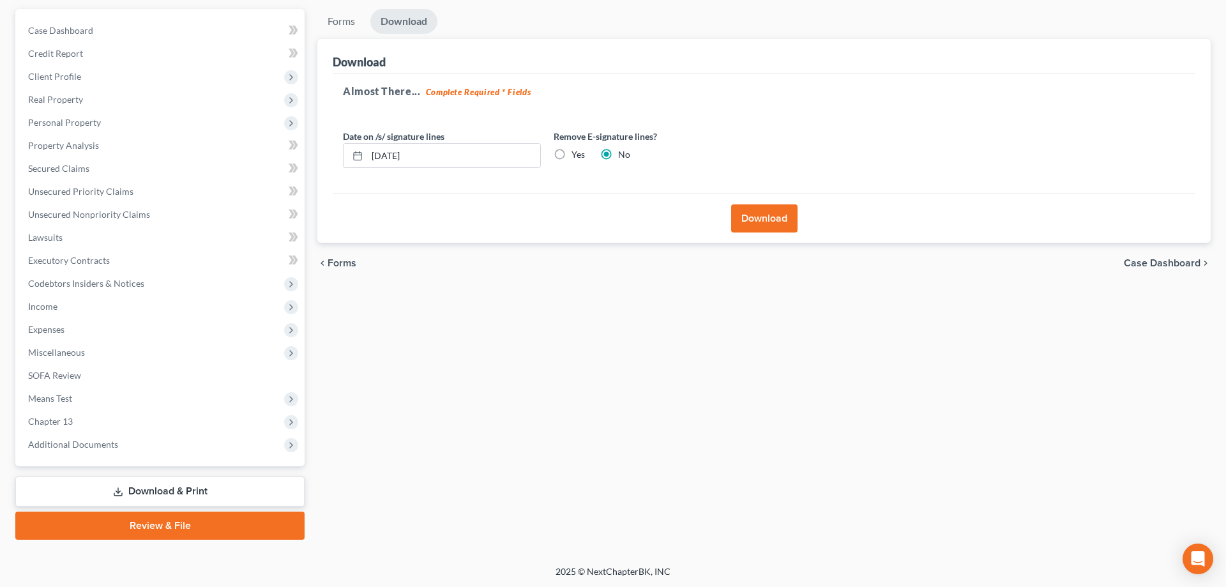
click at [744, 221] on button "Download" at bounding box center [764, 218] width 66 height 28
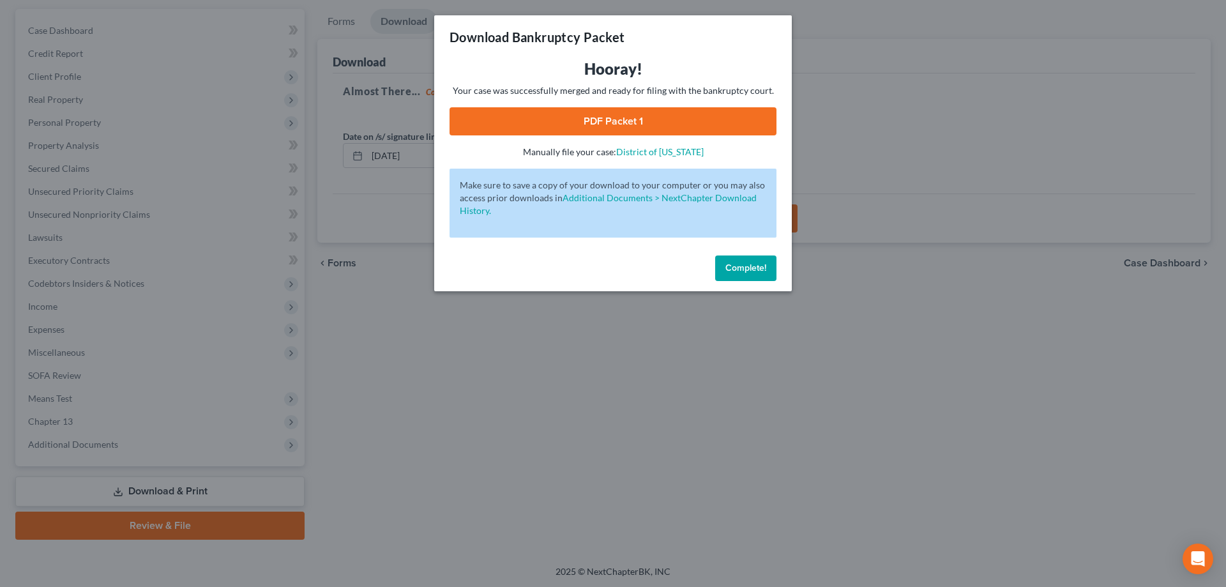
click at [644, 125] on link "PDF Packet 1" at bounding box center [612, 121] width 327 height 28
click at [725, 271] on button "Complete!" at bounding box center [745, 268] width 61 height 26
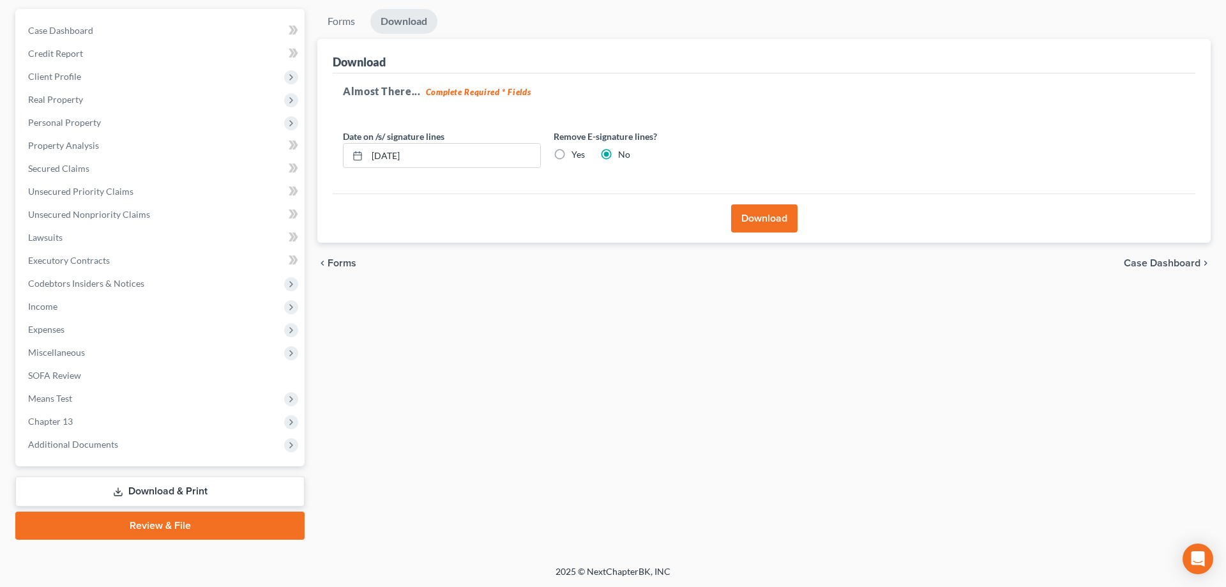
scroll to position [0, 0]
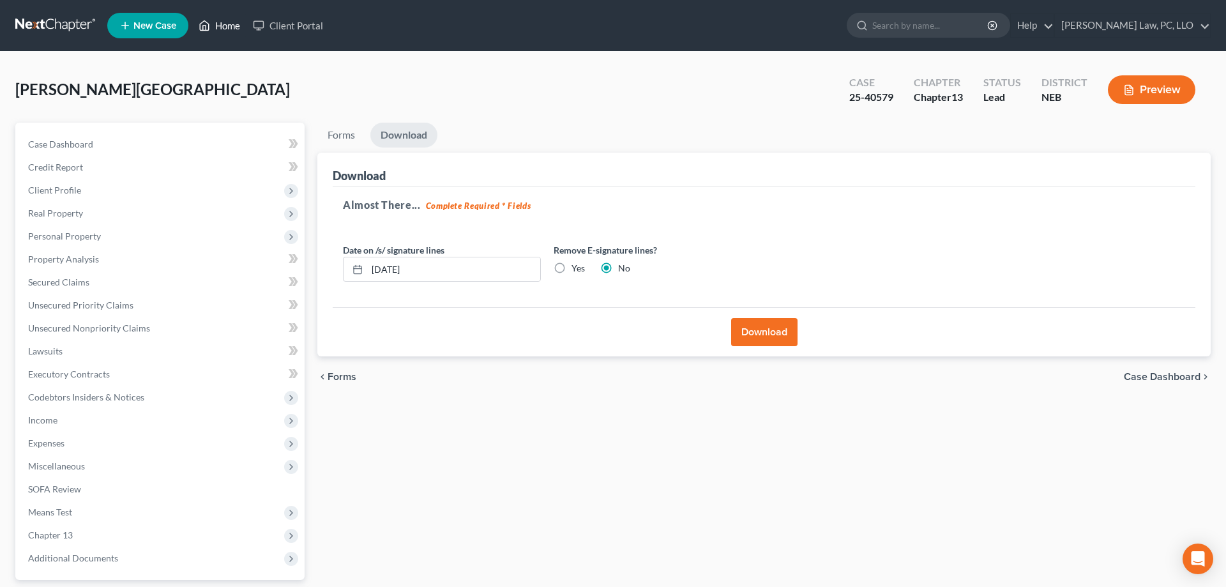
click at [233, 28] on link "Home" at bounding box center [219, 25] width 54 height 23
